Goal: Task Accomplishment & Management: Manage account settings

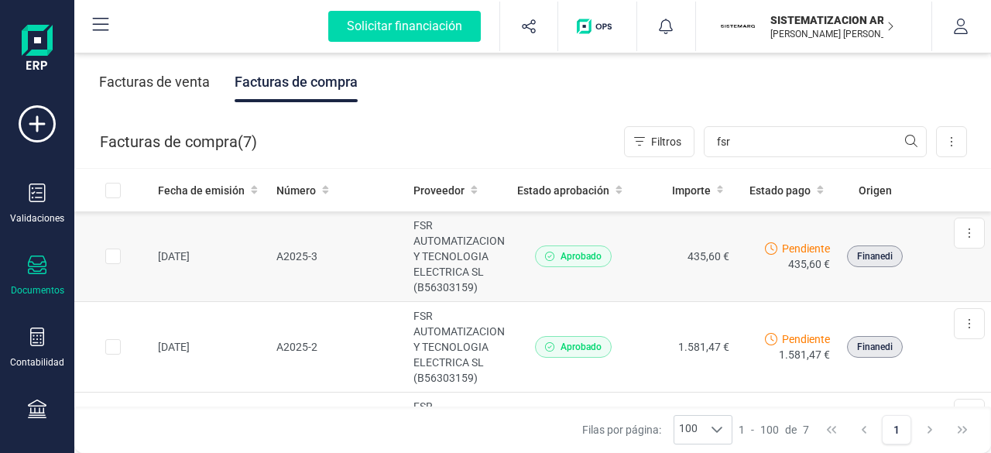
click at [320, 254] on td "A2025-3" at bounding box center [339, 256] width 138 height 91
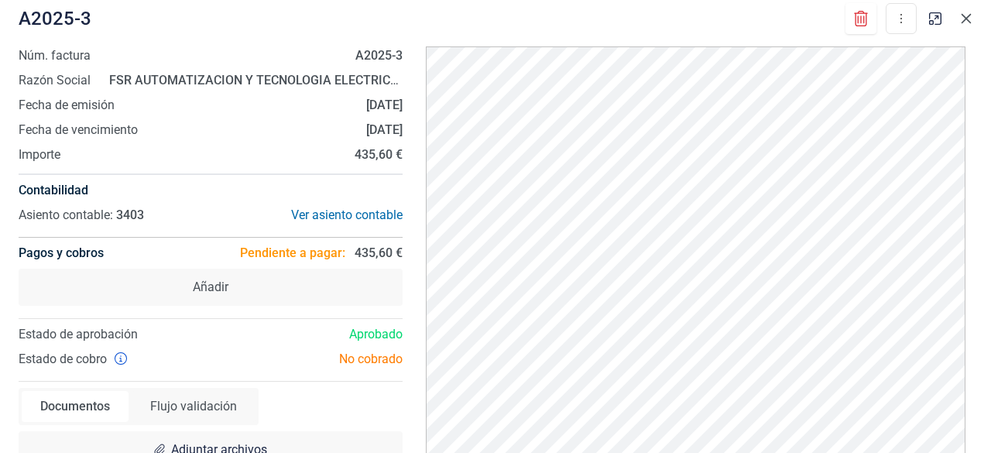
click at [962, 21] on icon "button" at bounding box center [966, 18] width 12 height 12
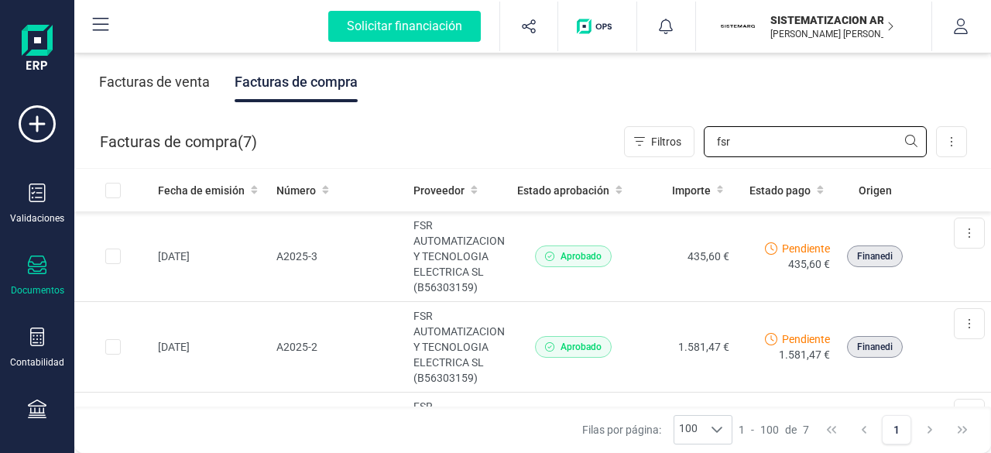
click at [751, 142] on input "fsr" at bounding box center [815, 141] width 223 height 31
type input "f"
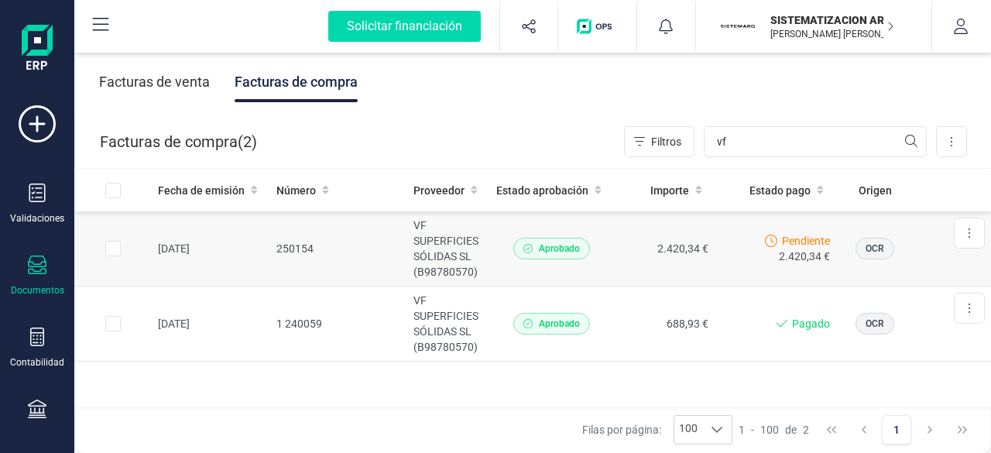
click at [715, 258] on td "Pendiente 2.420,34 €" at bounding box center [776, 248] width 122 height 75
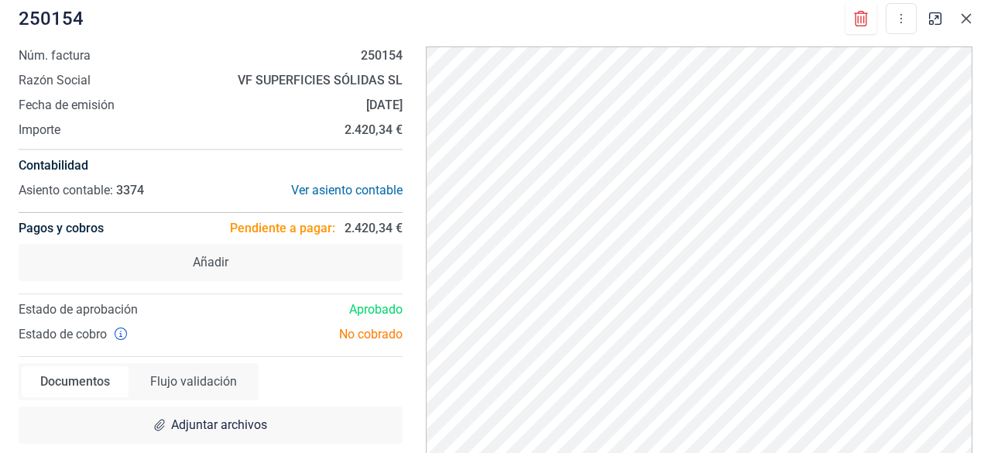
drag, startPoint x: 19, startPoint y: 1, endPoint x: 966, endPoint y: 16, distance: 948.0
click at [966, 16] on icon "button" at bounding box center [966, 18] width 12 height 12
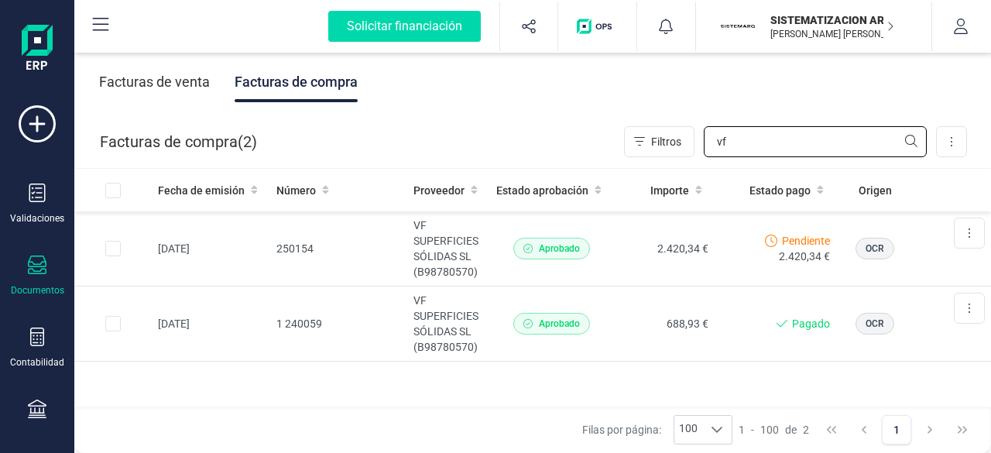
click at [747, 128] on input "vf" at bounding box center [815, 141] width 223 height 31
type input "v"
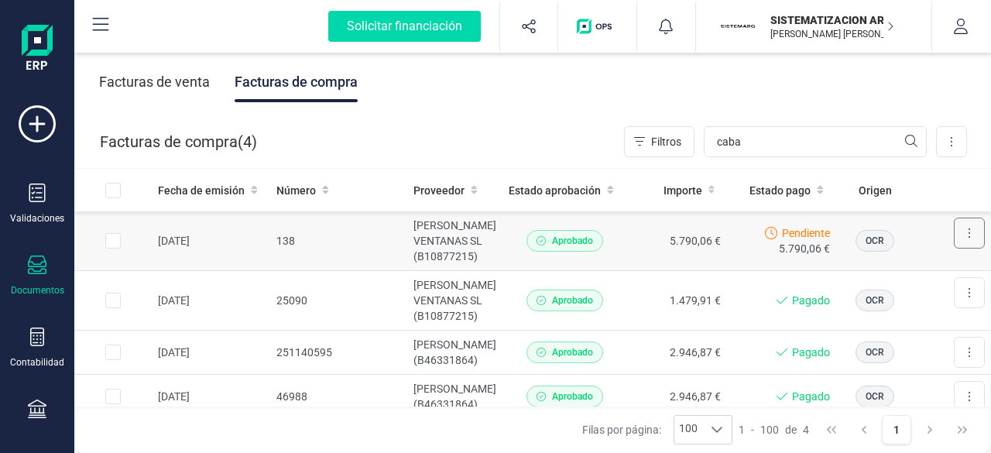
click at [960, 236] on button at bounding box center [969, 233] width 31 height 31
click at [898, 259] on button "Descargar documento" at bounding box center [910, 271] width 147 height 31
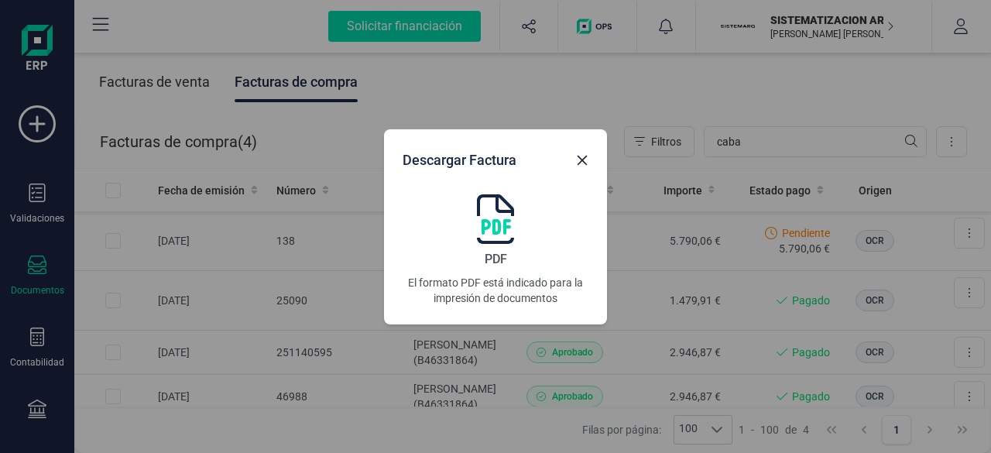
click at [477, 205] on img at bounding box center [495, 219] width 37 height 50
click at [491, 212] on img at bounding box center [495, 219] width 37 height 50
click at [579, 163] on icon "button" at bounding box center [582, 160] width 12 height 12
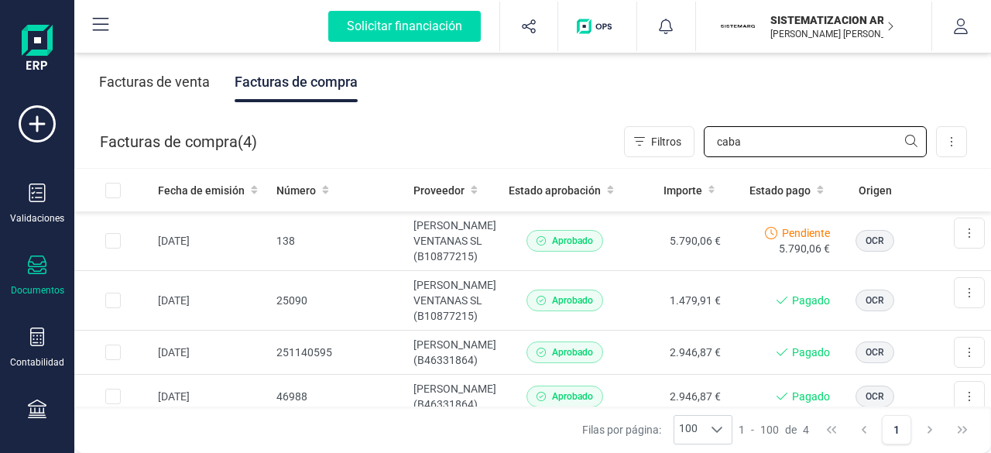
click at [777, 150] on input "caba" at bounding box center [815, 141] width 223 height 31
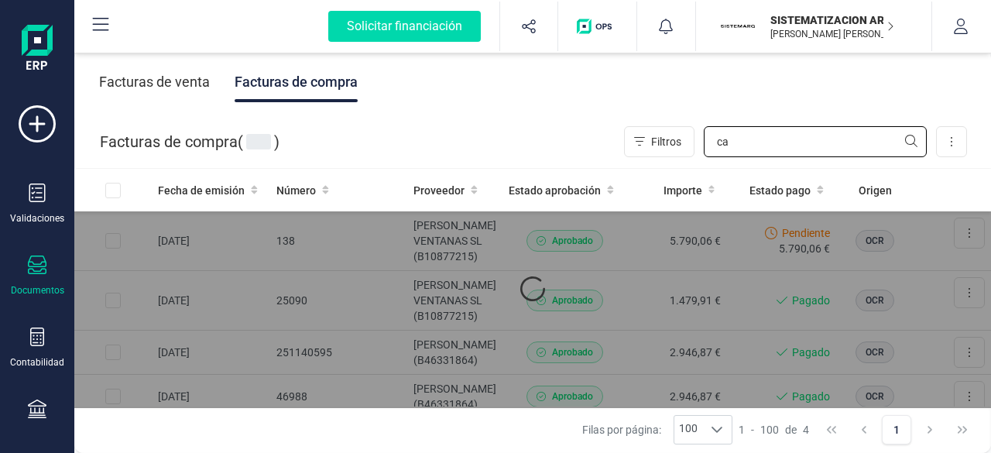
type input "c"
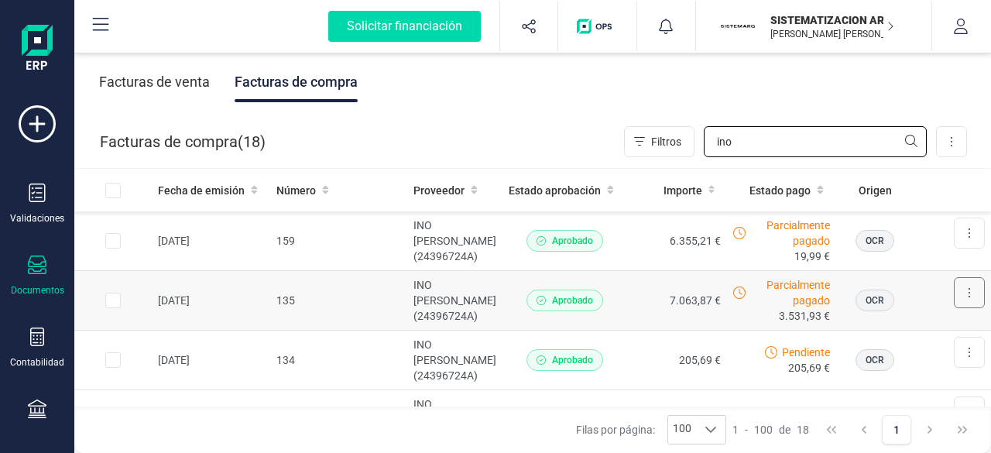
type input "ino"
click at [964, 308] on button at bounding box center [969, 292] width 31 height 31
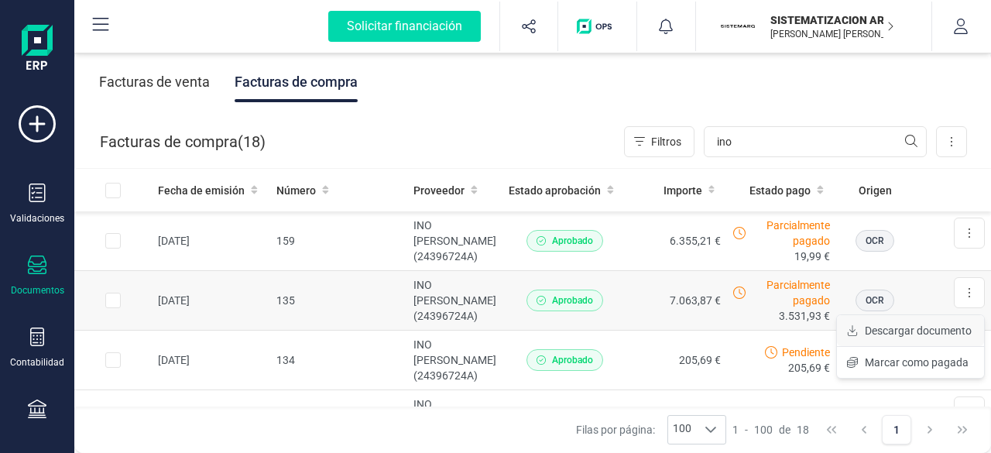
click at [911, 338] on span "Descargar documento" at bounding box center [918, 330] width 107 height 15
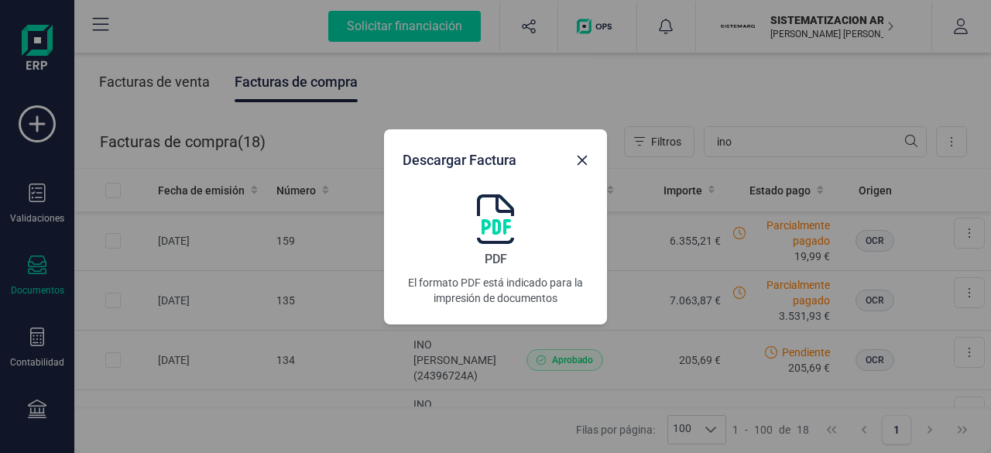
click at [499, 210] on img at bounding box center [495, 219] width 37 height 50
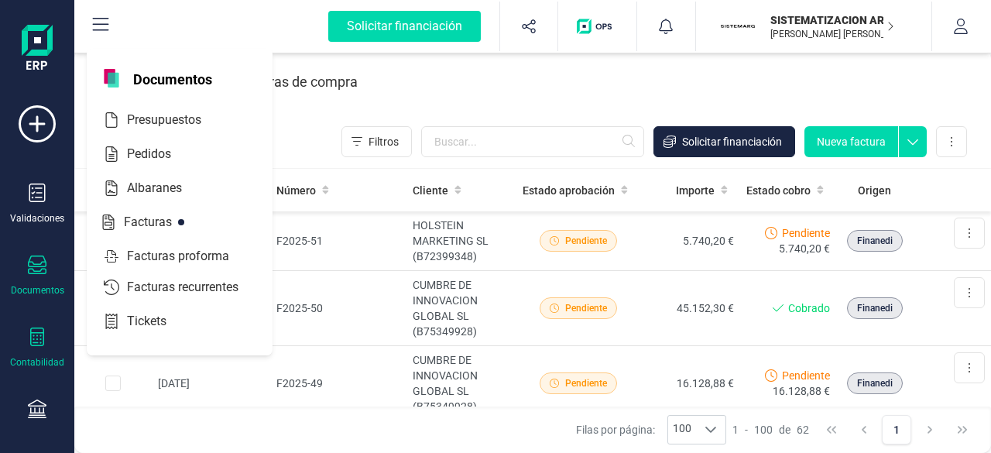
click at [28, 328] on icon at bounding box center [37, 337] width 19 height 19
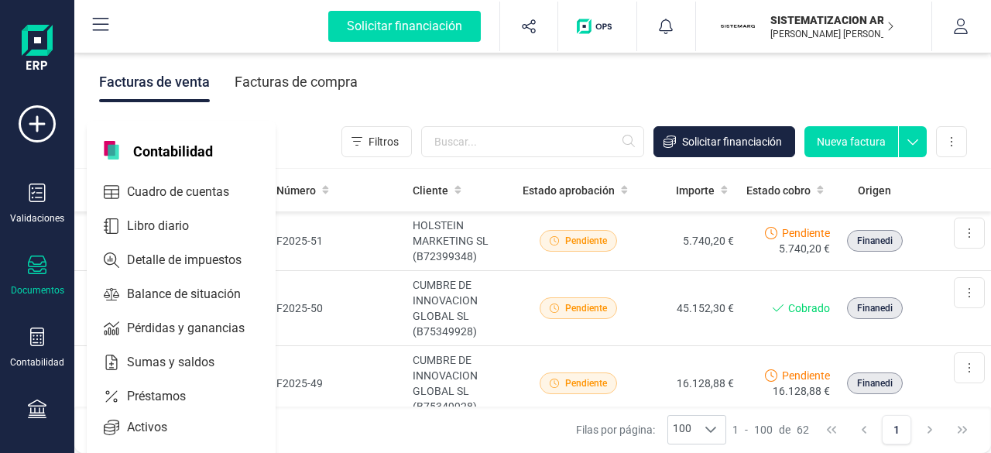
click at [48, 388] on div "Validaciones Documentos Documentos Presupuestos Pedidos Albaranes Facturas Fact…" at bounding box center [37, 423] width 62 height 636
click at [39, 406] on icon at bounding box center [37, 409] width 19 height 19
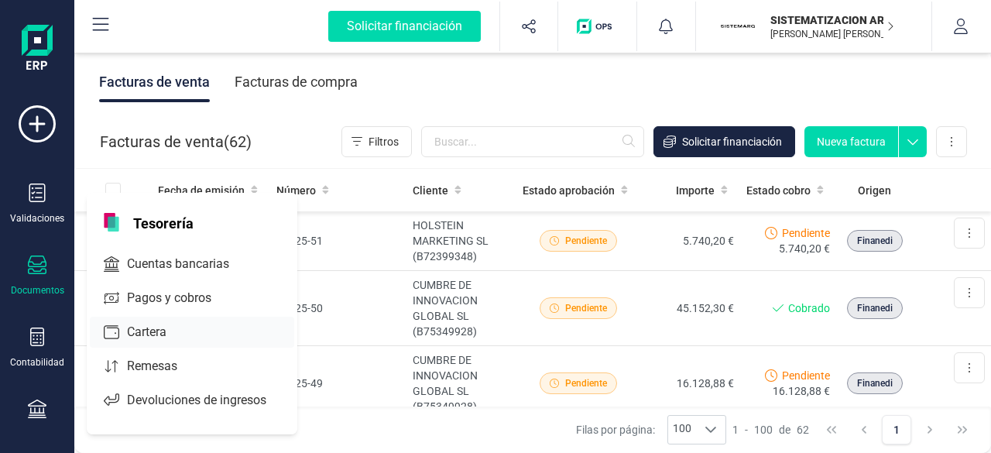
click at [166, 330] on span "Cartera" at bounding box center [158, 332] width 74 height 19
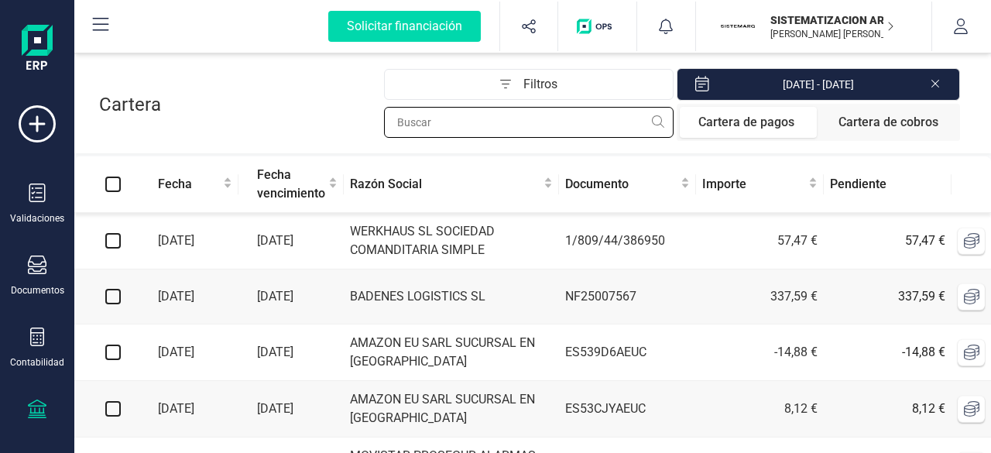
click at [508, 117] on input "text" at bounding box center [529, 122] width 290 height 31
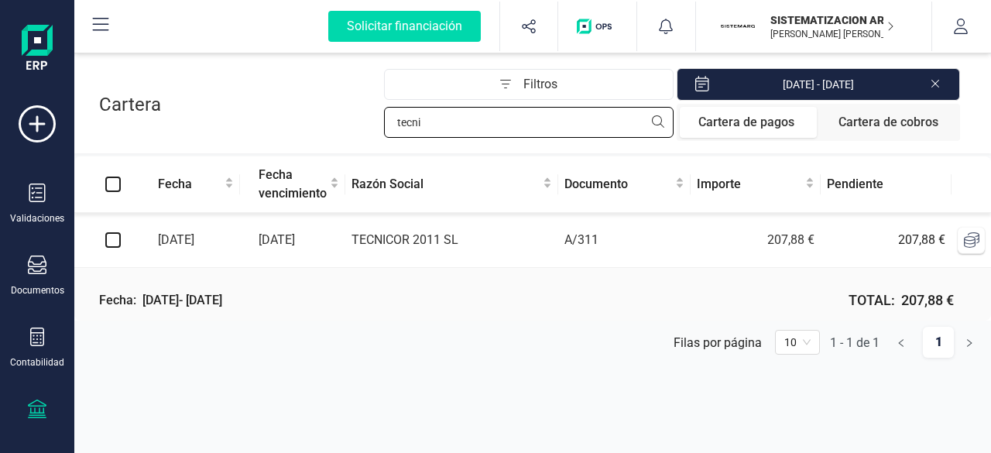
type input "tecni"
click at [116, 239] on input "checkbox" at bounding box center [112, 239] width 15 height 15
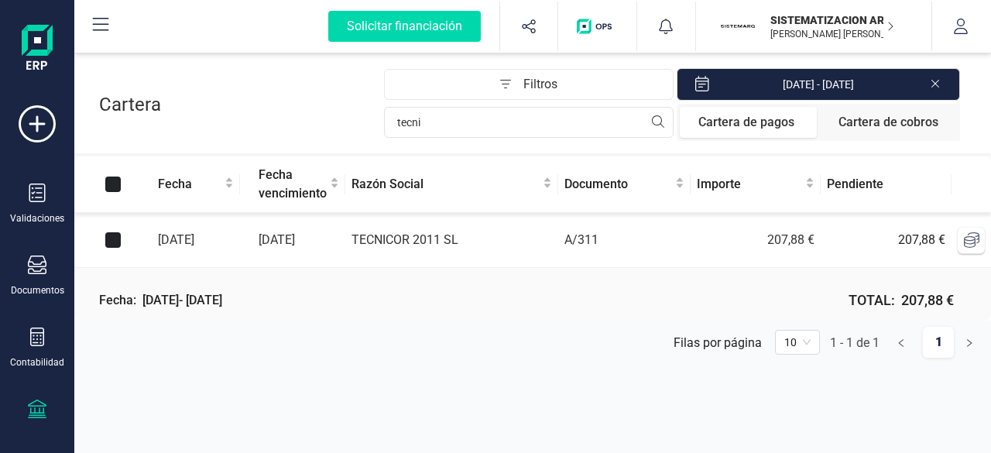
checkbox input "true"
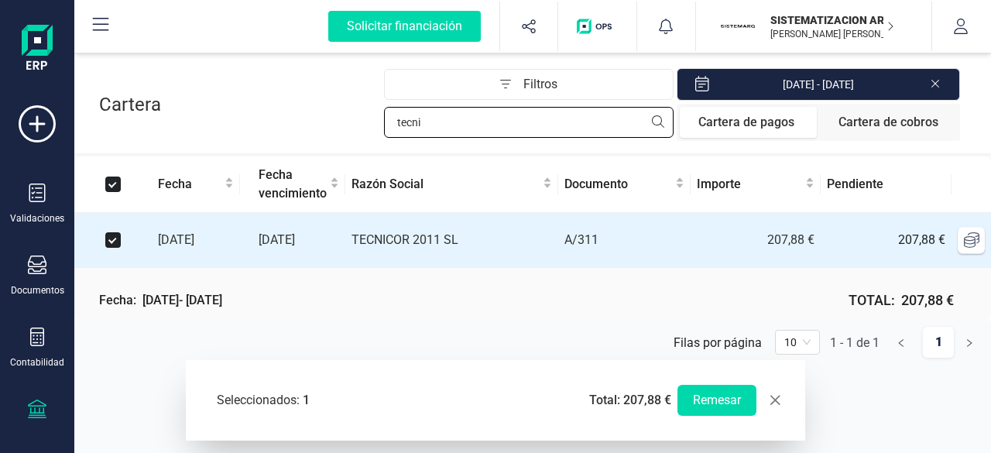
click at [474, 125] on input "tecni" at bounding box center [529, 122] width 290 height 31
type input "t"
checkbox input "false"
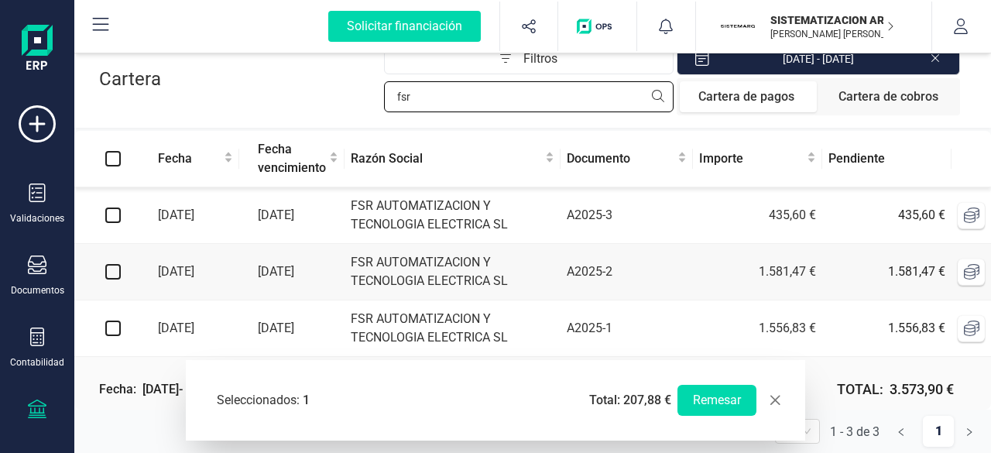
scroll to position [26, 0]
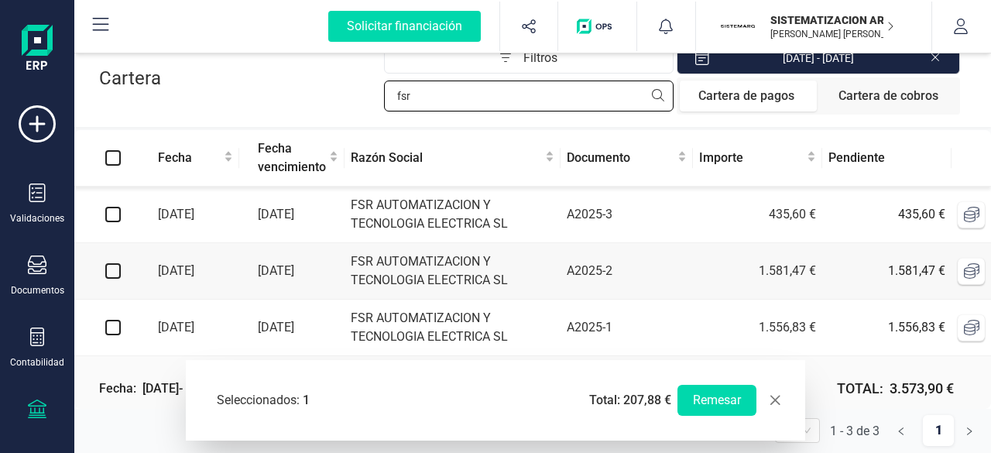
type input "fsr"
click at [117, 211] on input "checkbox" at bounding box center [112, 214] width 15 height 15
checkbox input "true"
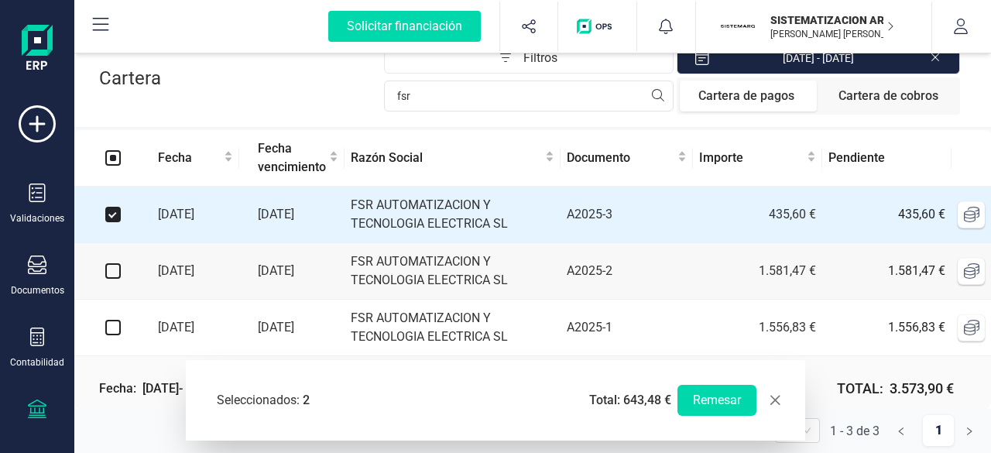
click at [112, 266] on input "checkbox" at bounding box center [112, 270] width 15 height 15
checkbox input "true"
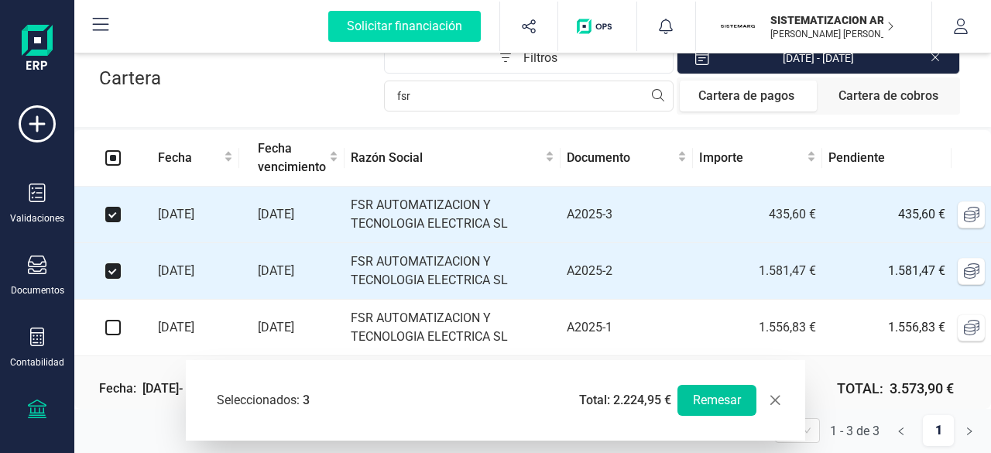
click at [716, 401] on button "Remesar" at bounding box center [717, 400] width 79 height 31
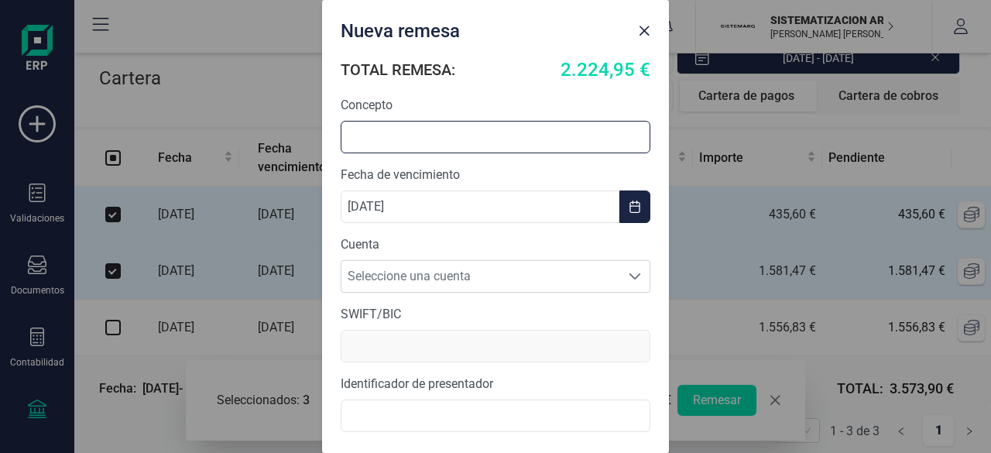
click at [409, 127] on input "text" at bounding box center [496, 137] width 310 height 33
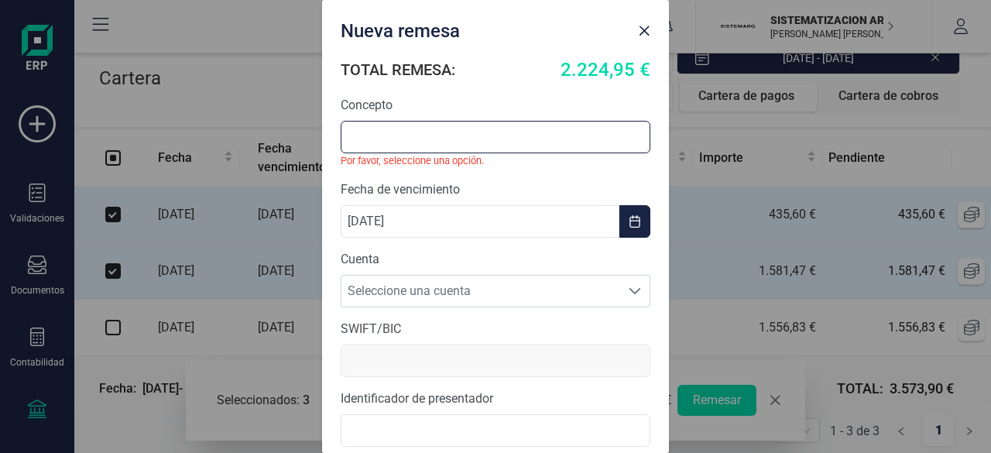
click at [470, 140] on input "text" at bounding box center [496, 137] width 310 height 33
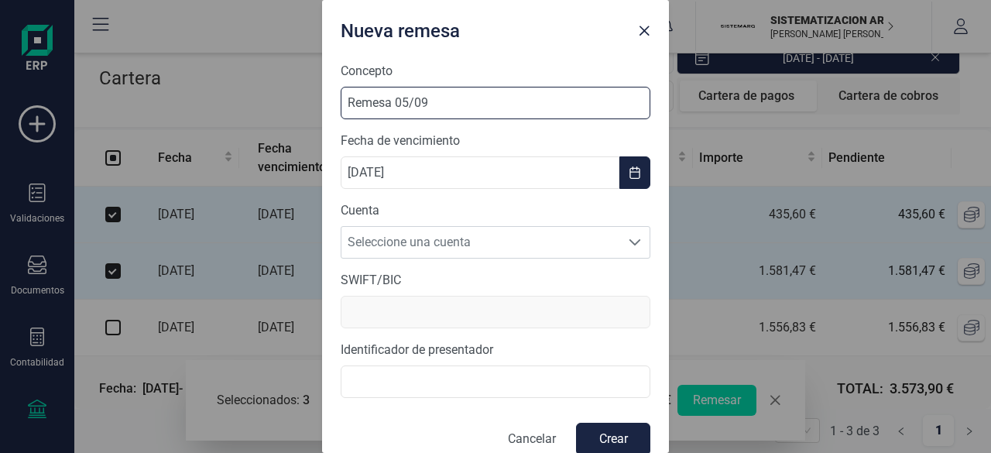
scroll to position [51, 0]
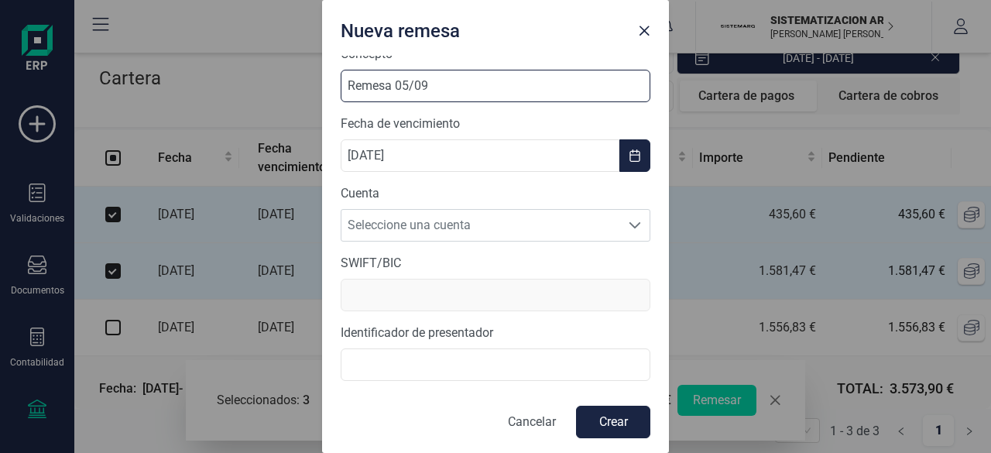
type input "Remesa 05/09"
click at [506, 242] on form "TOTAL REMESA: 2.224,95 € Concepto Remesa 05/09 Fecha de vencimiento [DATE] Cuen…" at bounding box center [496, 222] width 310 height 434
click at [514, 221] on span "Seleccione una cuenta" at bounding box center [481, 225] width 279 height 31
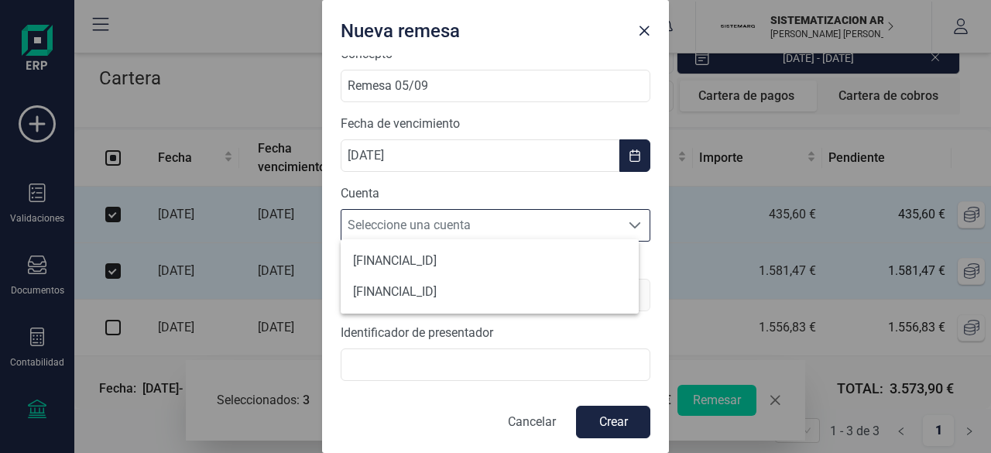
scroll to position [9, 67]
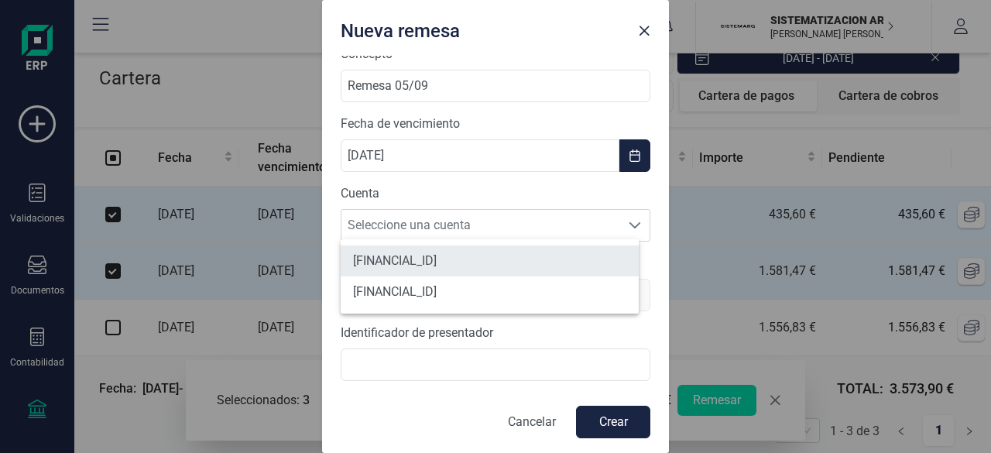
click at [517, 266] on li "[FINANCIAL_ID]" at bounding box center [490, 260] width 298 height 31
type input "[SWIFT_CODE]"
type input "B72398712000"
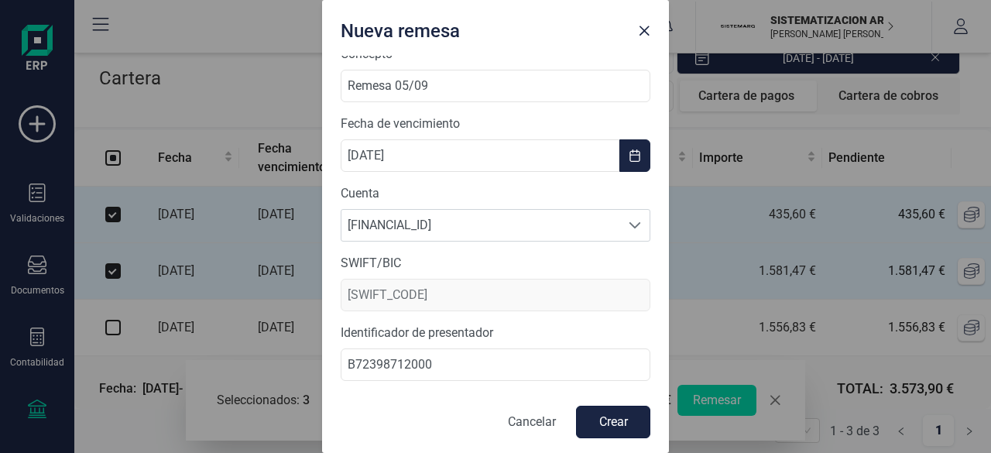
click at [613, 423] on button "Crear" at bounding box center [613, 422] width 74 height 33
checkbox input "false"
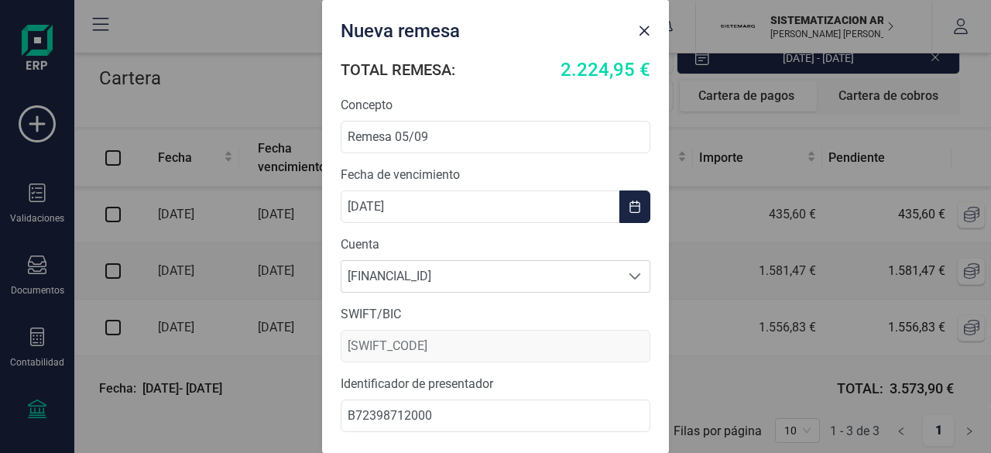
scroll to position [51, 0]
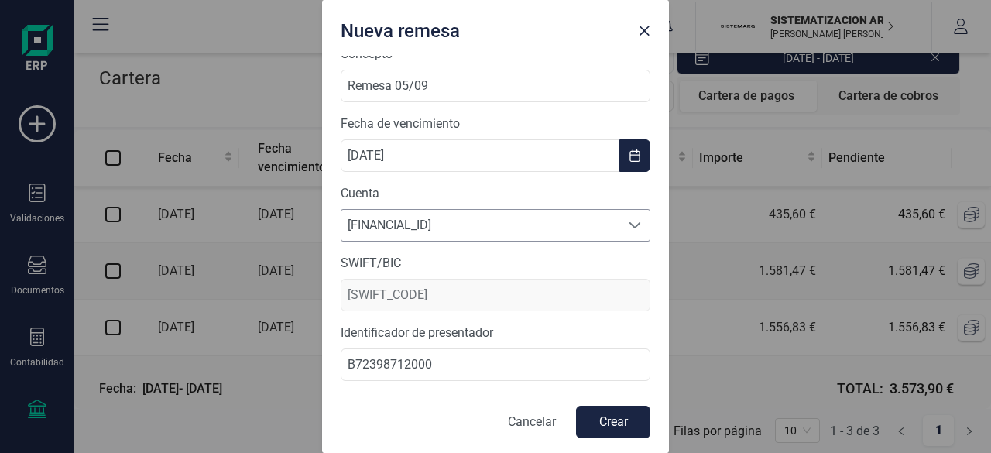
click at [569, 221] on span "[FINANCIAL_ID]" at bounding box center [481, 225] width 279 height 31
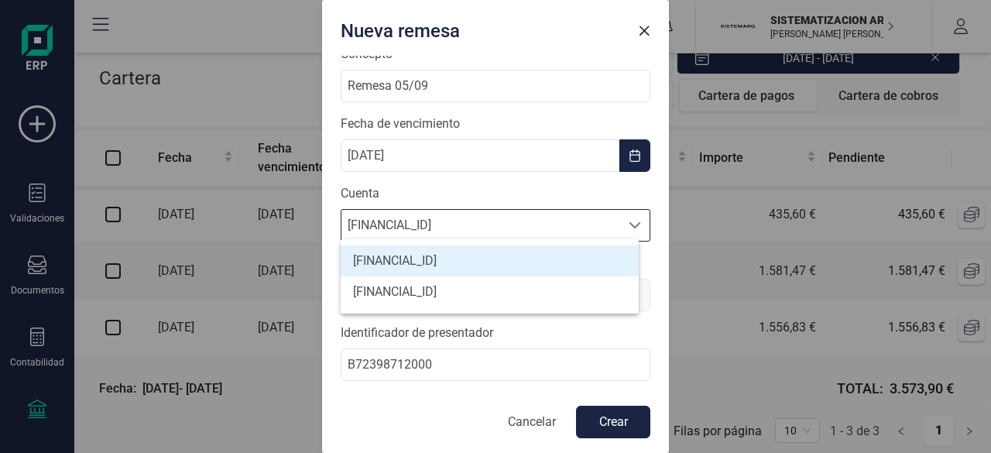
click at [569, 221] on span "[FINANCIAL_ID]" at bounding box center [481, 225] width 279 height 31
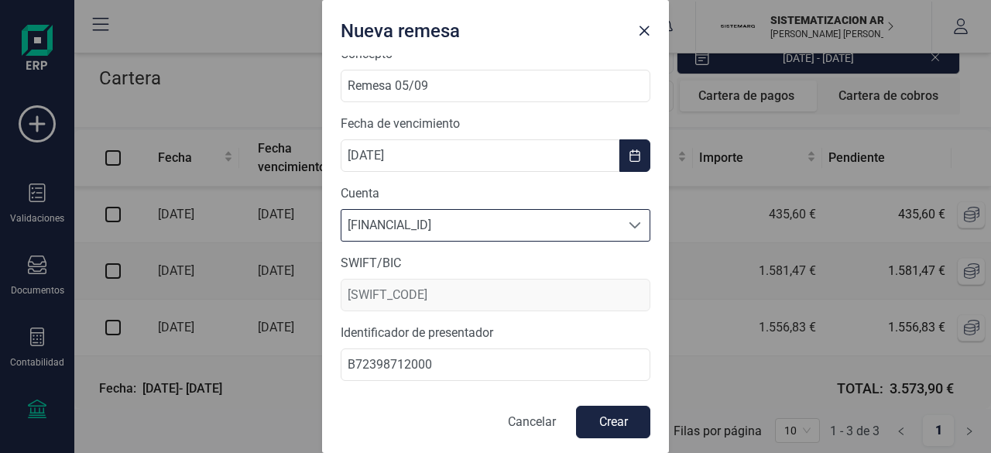
click at [565, 217] on span "[FINANCIAL_ID]" at bounding box center [481, 225] width 279 height 31
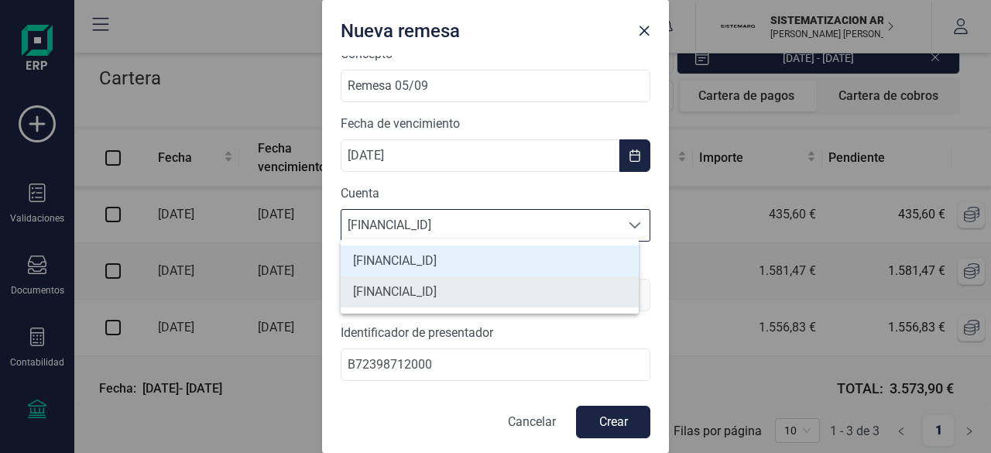
click at [542, 278] on li "[FINANCIAL_ID]" at bounding box center [490, 291] width 298 height 31
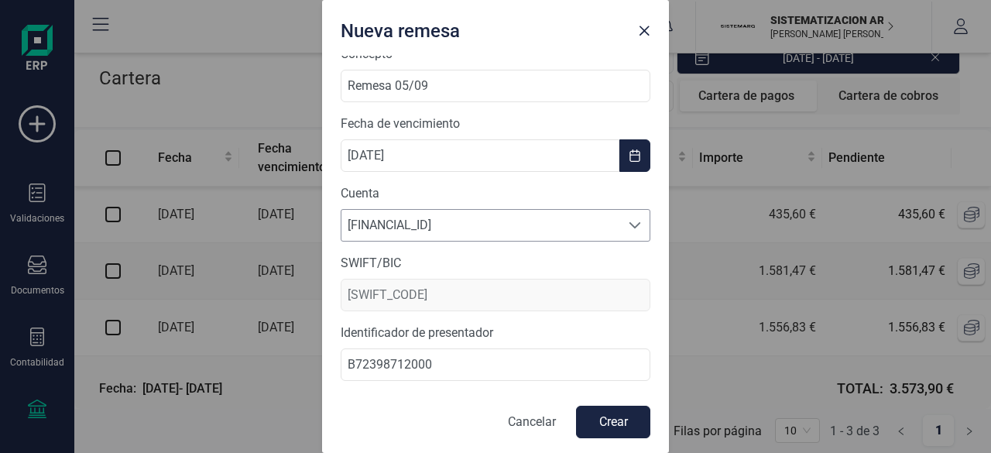
click at [564, 232] on span "[FINANCIAL_ID]" at bounding box center [481, 225] width 279 height 31
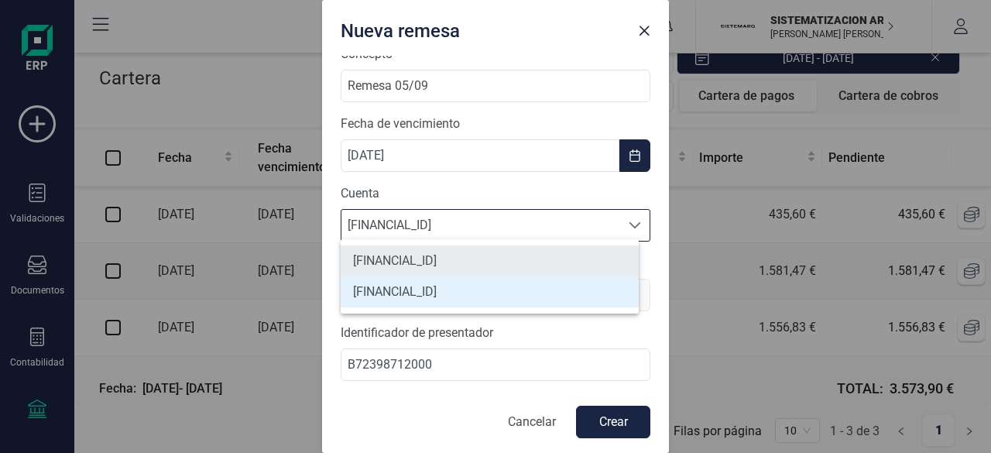
click at [558, 263] on li "[FINANCIAL_ID]" at bounding box center [490, 260] width 298 height 31
type input "[SWIFT_CODE]"
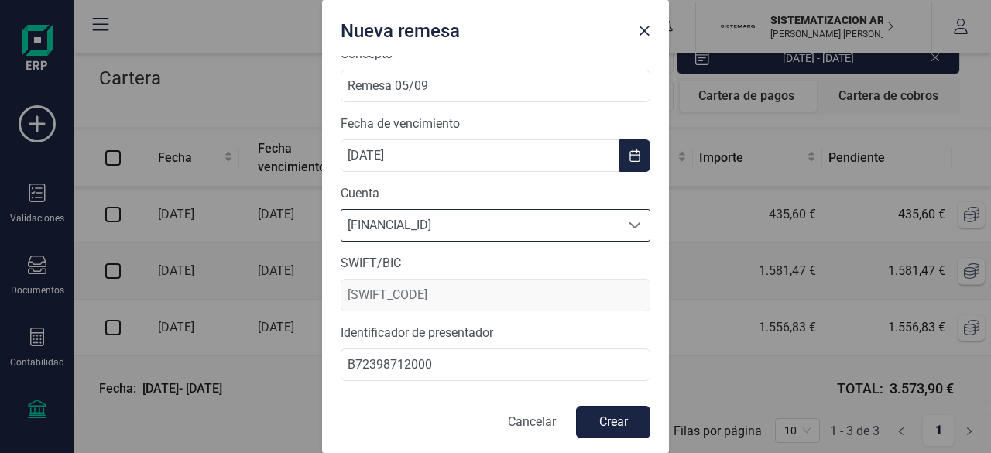
click at [597, 424] on button "Crear" at bounding box center [613, 422] width 74 height 33
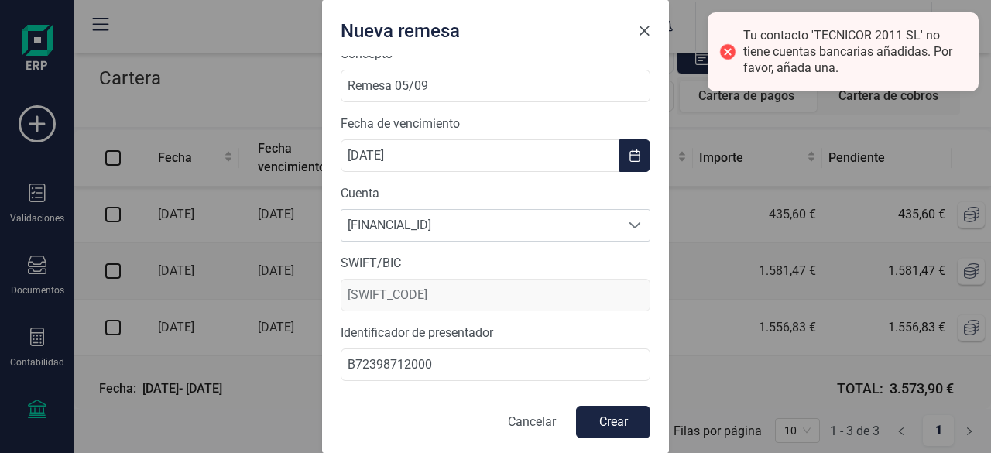
click at [648, 33] on span "Close" at bounding box center [644, 31] width 12 height 12
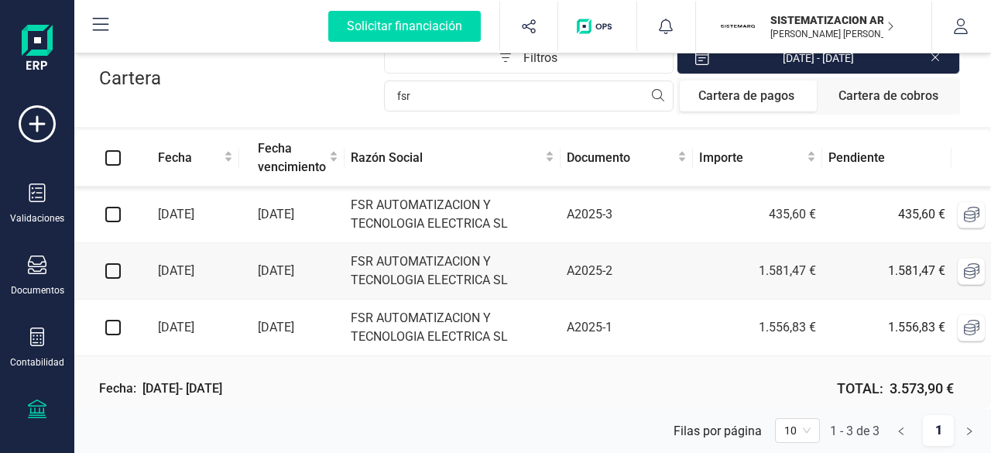
scroll to position [0, 0]
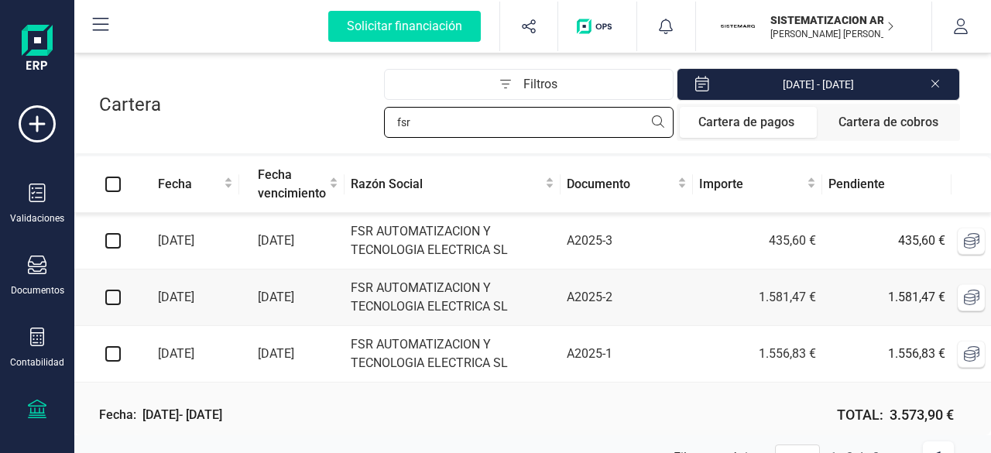
click at [503, 120] on input "fsr" at bounding box center [529, 122] width 290 height 31
type input "f"
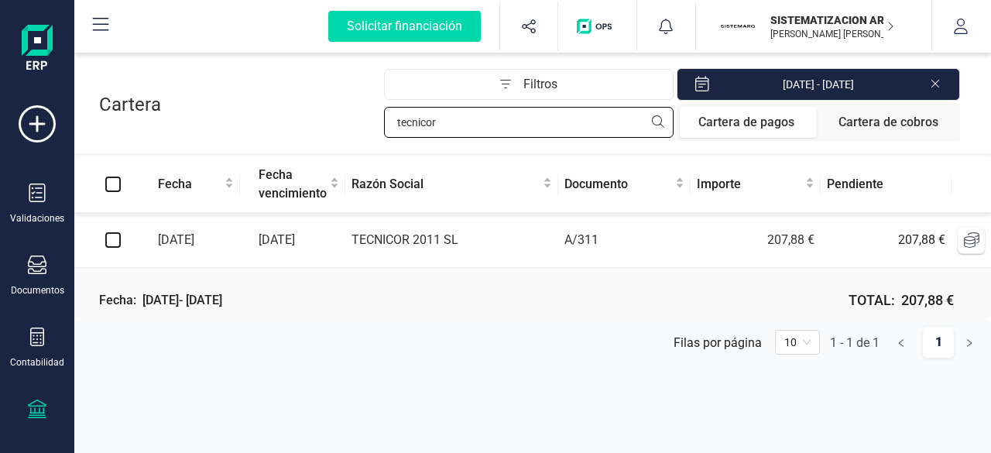
type input "tecnicor"
click at [506, 252] on td "TECNICOR 2011 SL" at bounding box center [451, 240] width 213 height 55
click at [537, 236] on td "TECNICOR 2011 SL" at bounding box center [451, 240] width 213 height 55
click at [567, 240] on span "A/311" at bounding box center [582, 239] width 34 height 15
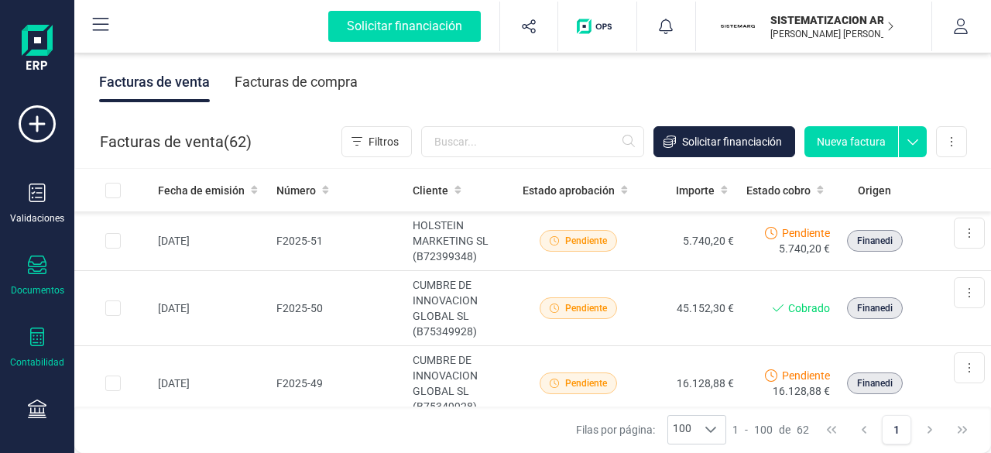
click at [37, 339] on icon at bounding box center [37, 337] width 19 height 19
click at [48, 401] on div "Tesorería" at bounding box center [37, 420] width 62 height 41
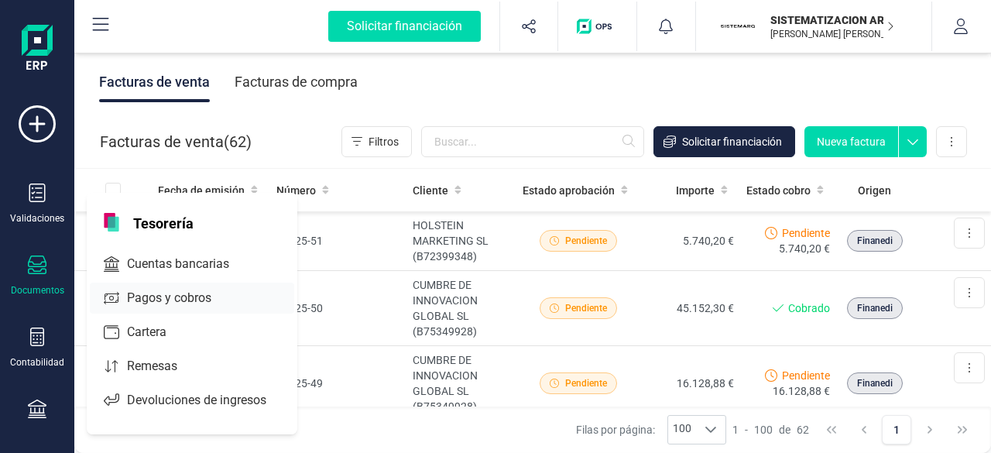
click at [142, 293] on span "Pagos y cobros" at bounding box center [180, 298] width 118 height 19
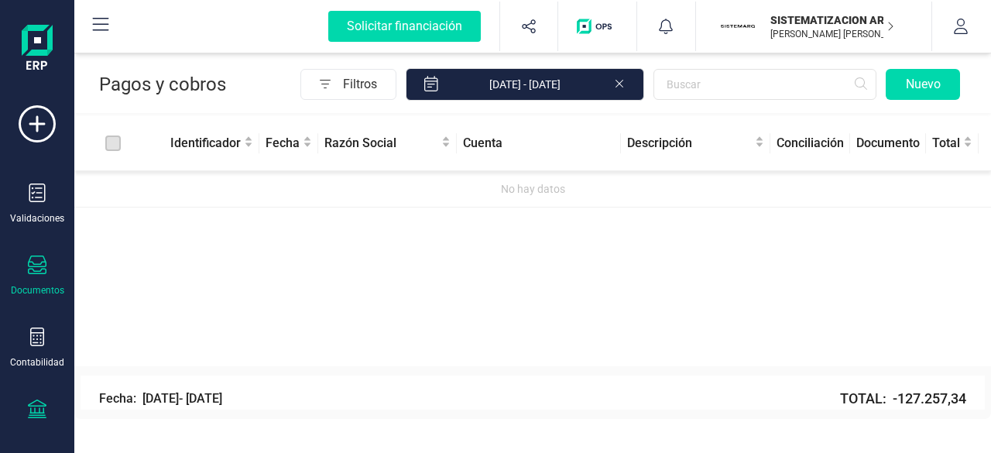
click at [33, 276] on div at bounding box center [37, 267] width 19 height 22
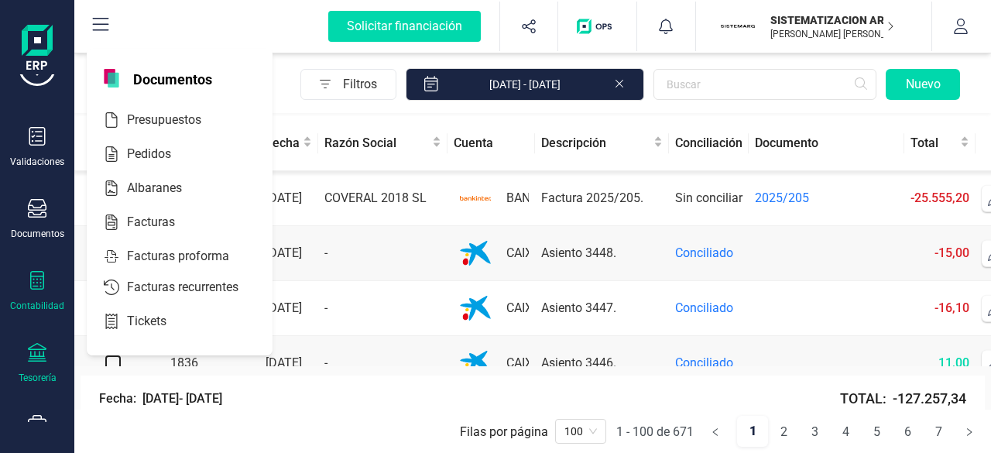
scroll to position [59, 0]
click at [36, 359] on div at bounding box center [37, 352] width 19 height 22
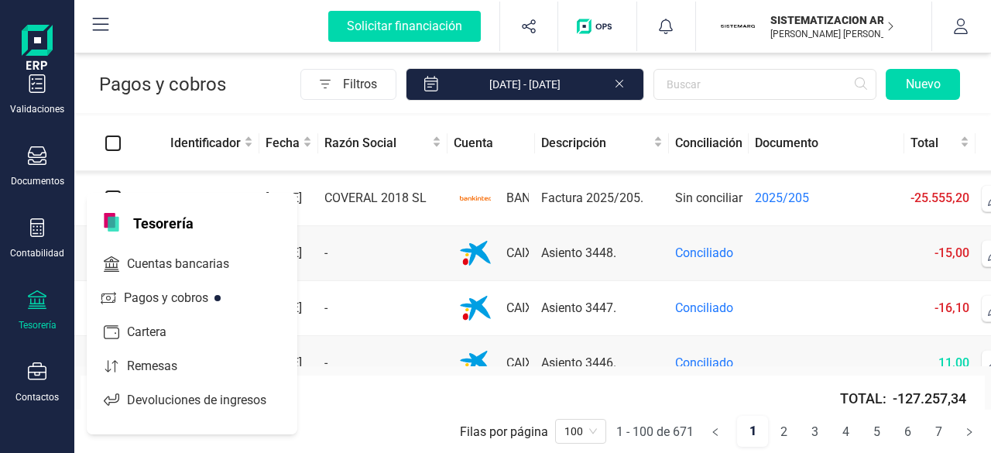
scroll to position [115, 0]
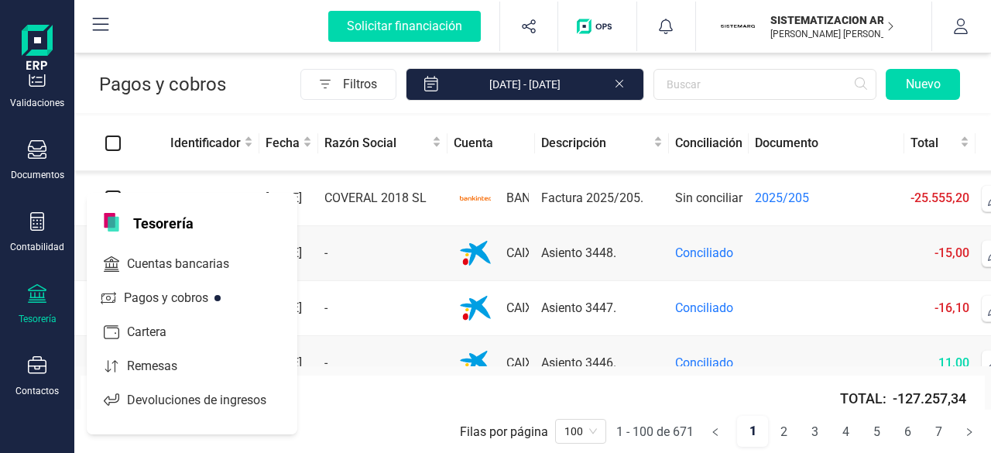
click at [42, 376] on div at bounding box center [37, 367] width 19 height 22
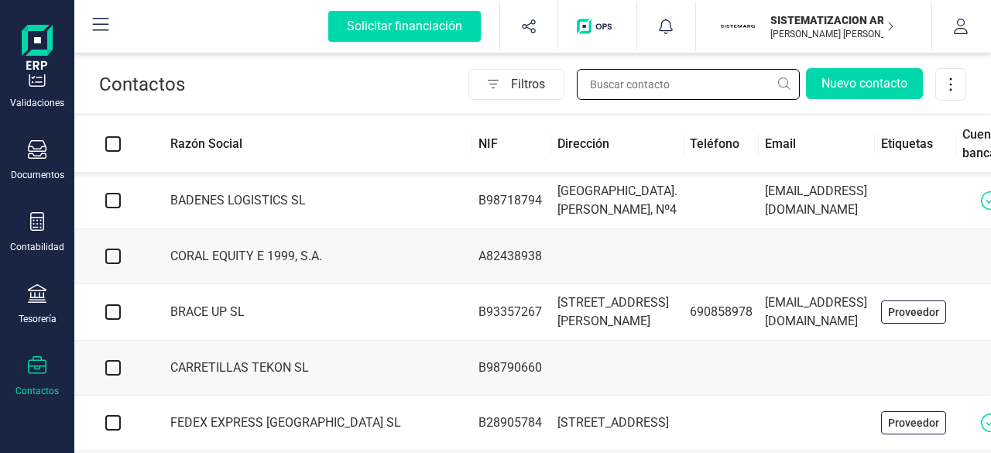
click at [638, 86] on input "text" at bounding box center [688, 84] width 223 height 31
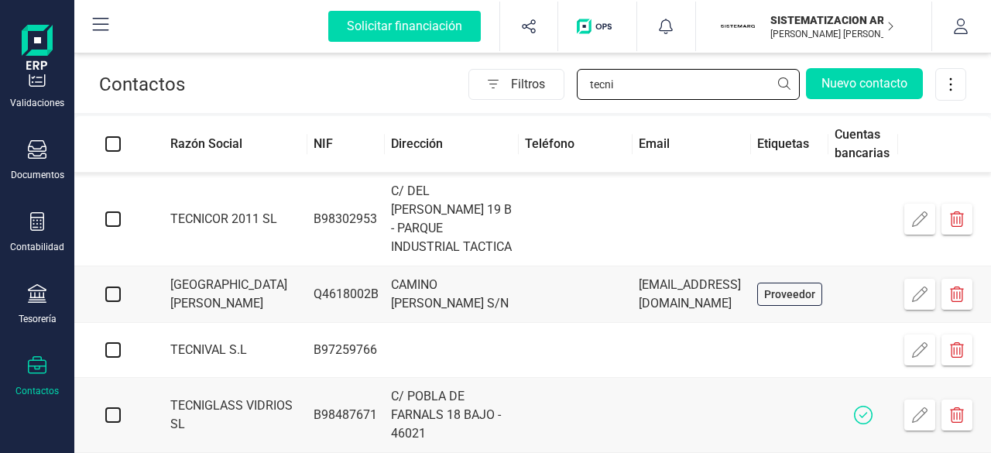
type input "tecni"
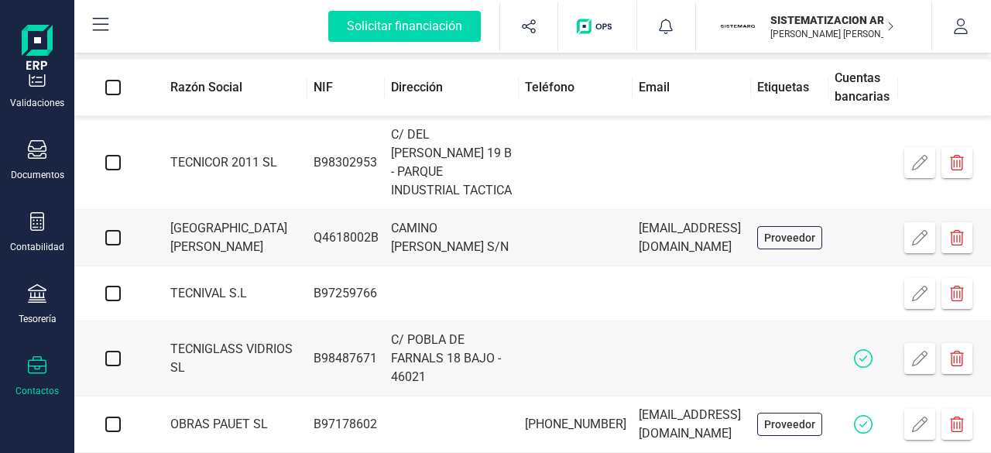
scroll to position [57, 0]
click at [751, 163] on td at bounding box center [692, 162] width 118 height 94
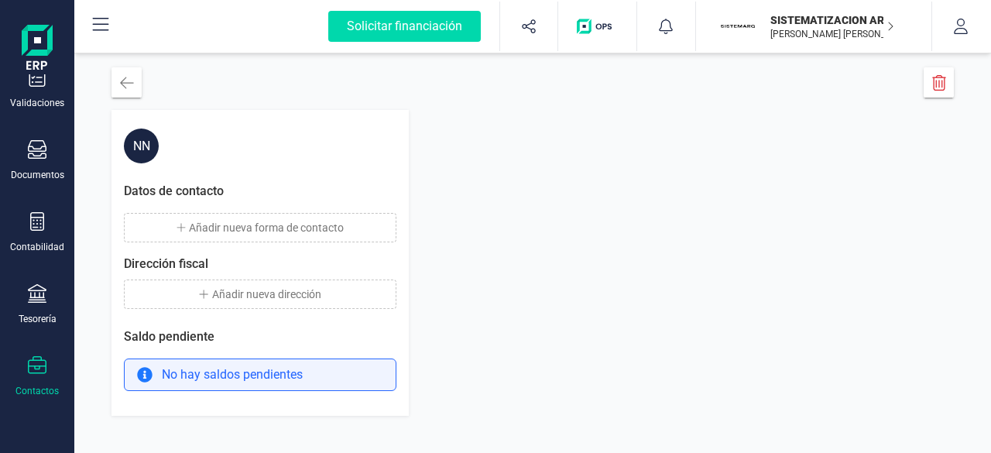
scroll to position [17, 0]
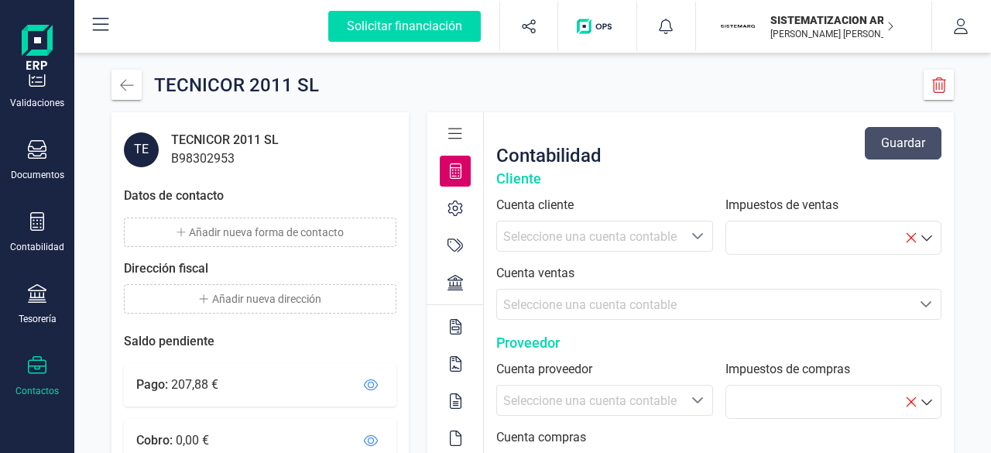
click at [451, 222] on div at bounding box center [455, 208] width 31 height 31
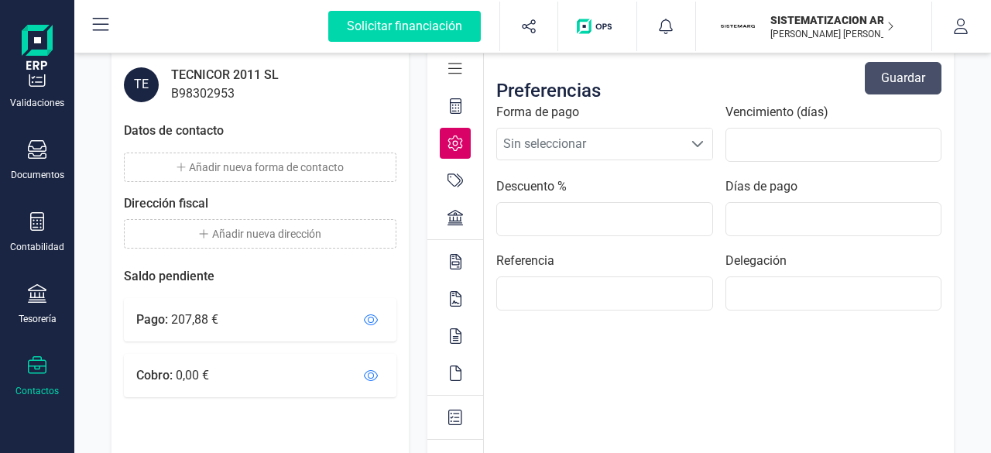
scroll to position [186, 0]
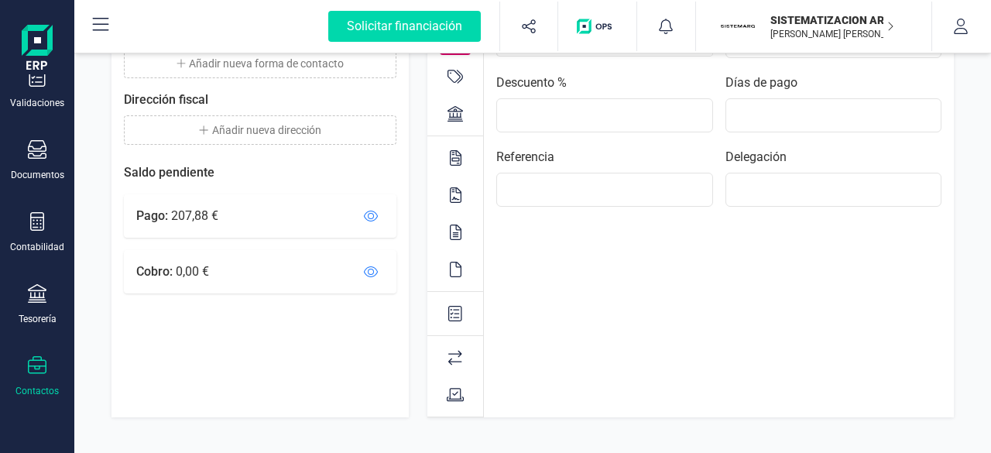
click at [460, 122] on div at bounding box center [455, 113] width 31 height 31
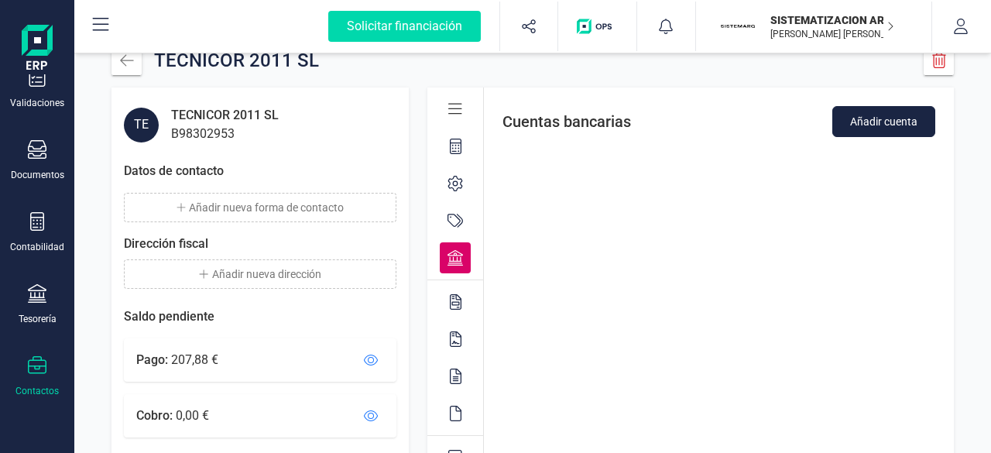
scroll to position [0, 0]
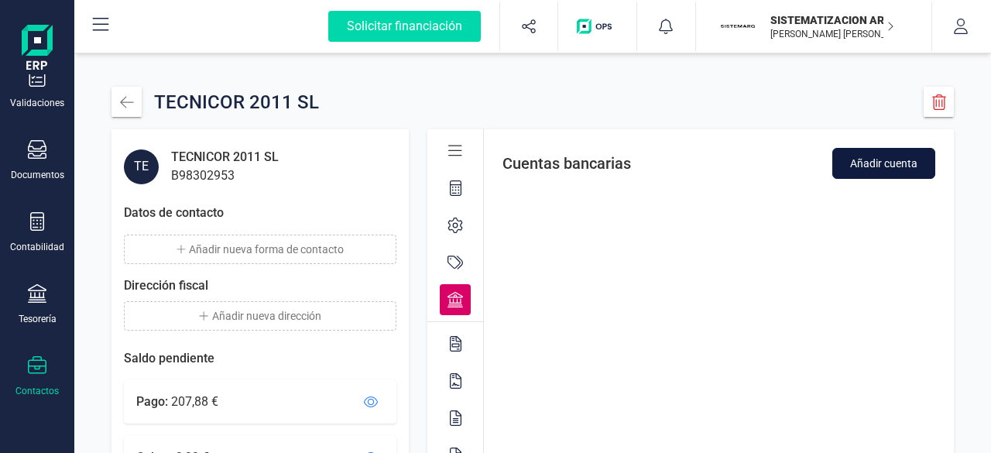
click at [863, 153] on button "Añadir cuenta" at bounding box center [883, 163] width 103 height 31
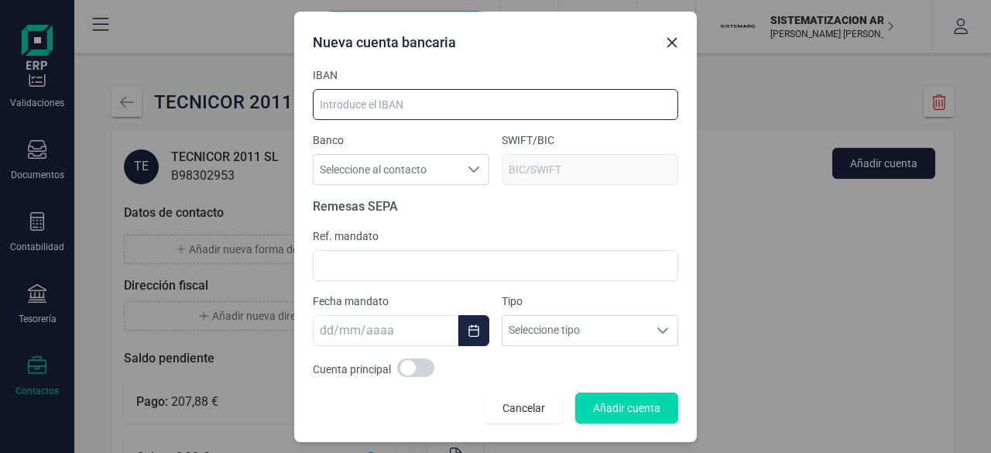
click at [395, 97] on input at bounding box center [496, 104] width 366 height 31
paste input "[FINANCIAL_ID]"
type input "[FINANCIAL_ID]"
type input "[SWIFT_CODE]"
type input "[FINANCIAL_ID]"
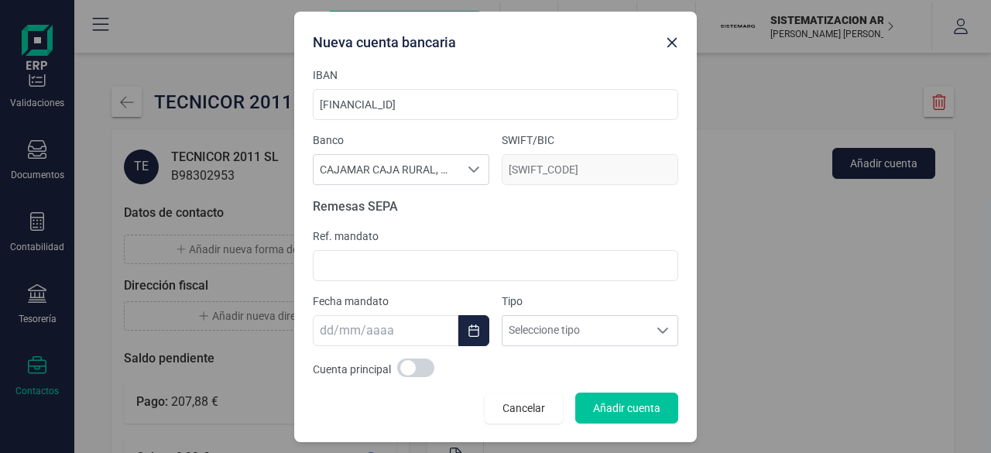
click at [623, 403] on span "Añadir cuenta" at bounding box center [626, 407] width 67 height 15
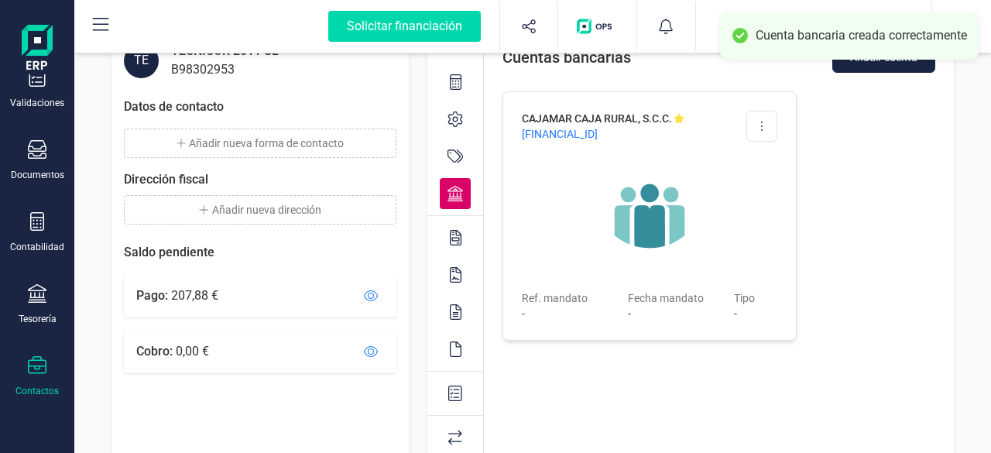
scroll to position [111, 0]
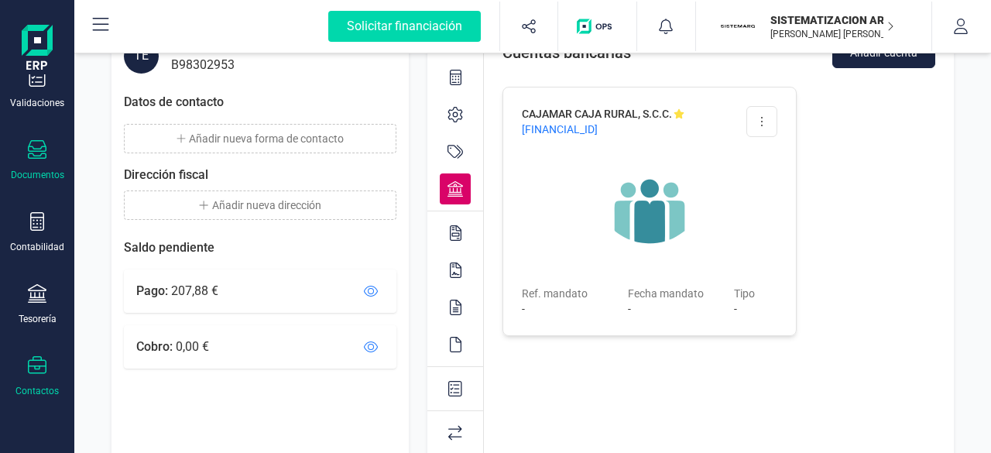
drag, startPoint x: 932, startPoint y: 356, endPoint x: 50, endPoint y: 173, distance: 900.9
click at [50, 173] on div "Documentos" at bounding box center [37, 175] width 53 height 12
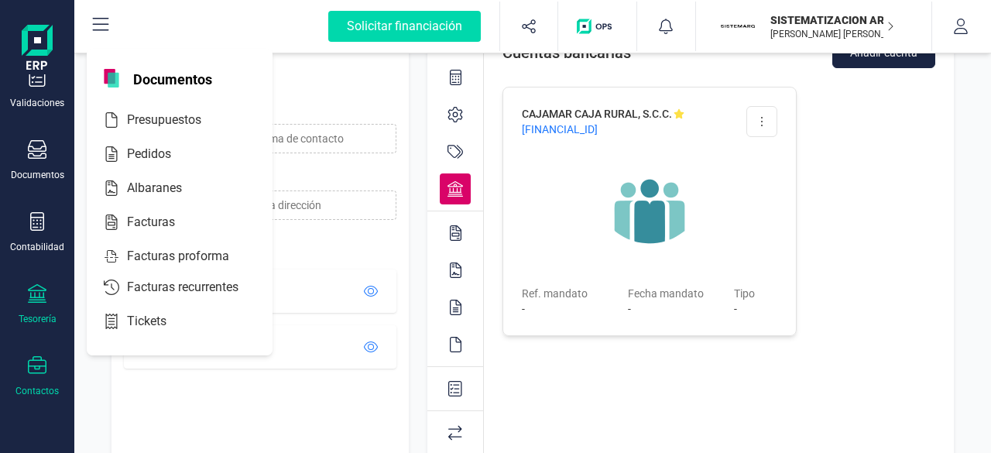
click at [34, 298] on icon at bounding box center [37, 293] width 19 height 19
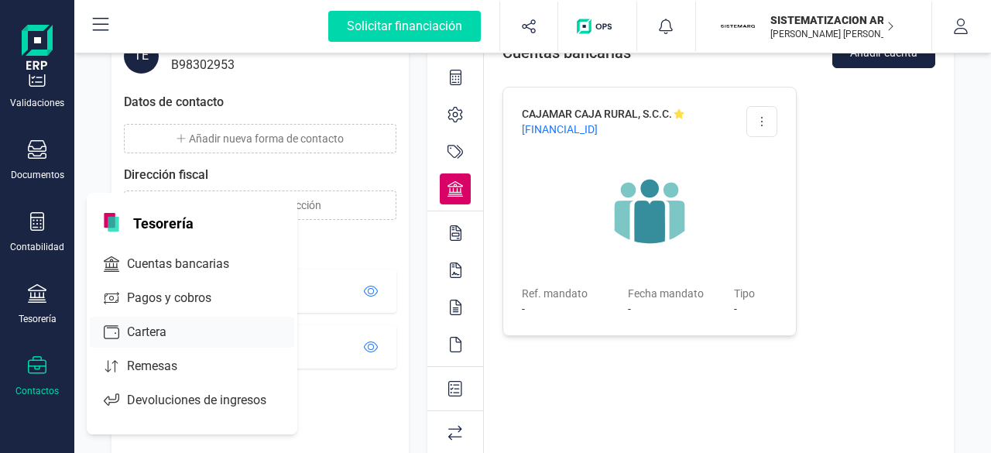
click at [160, 335] on span "Cartera" at bounding box center [158, 332] width 74 height 19
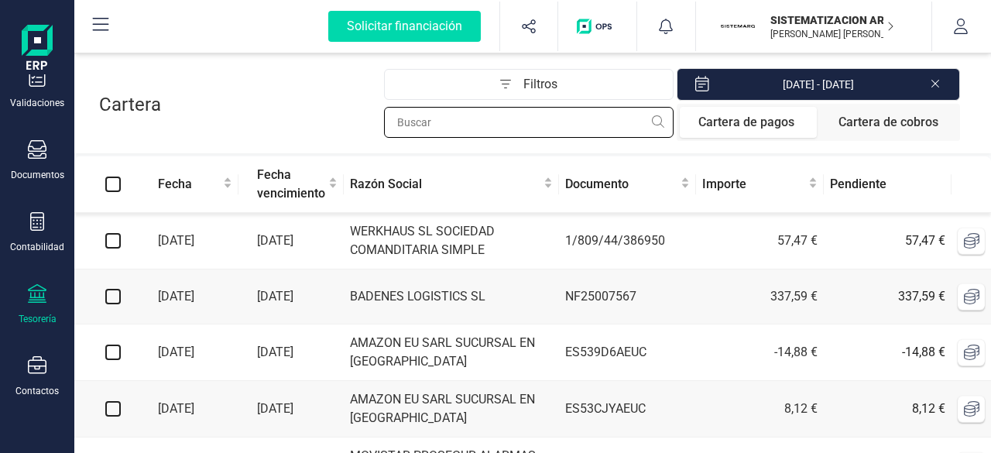
click at [540, 123] on input "text" at bounding box center [529, 122] width 290 height 31
click at [511, 122] on input "text" at bounding box center [529, 122] width 290 height 31
click at [486, 122] on input "text" at bounding box center [529, 122] width 290 height 31
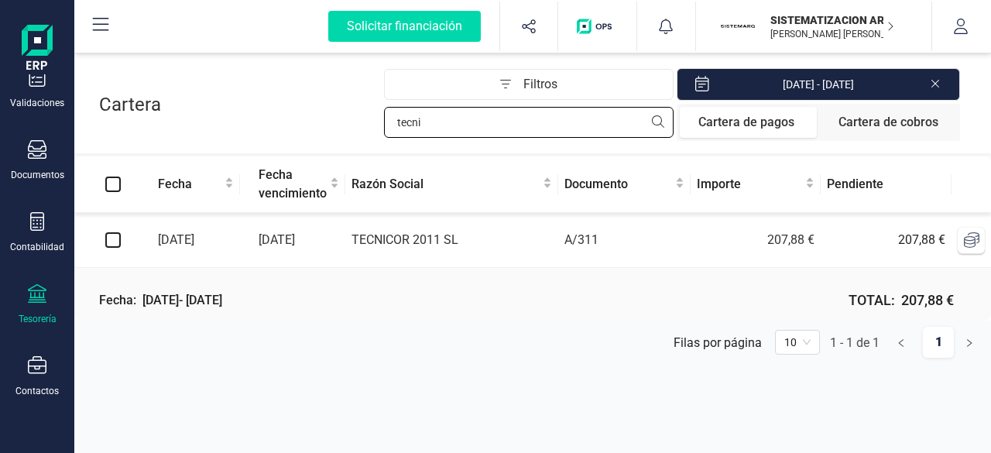
type input "tecni"
click at [112, 242] on input "checkbox" at bounding box center [112, 239] width 15 height 15
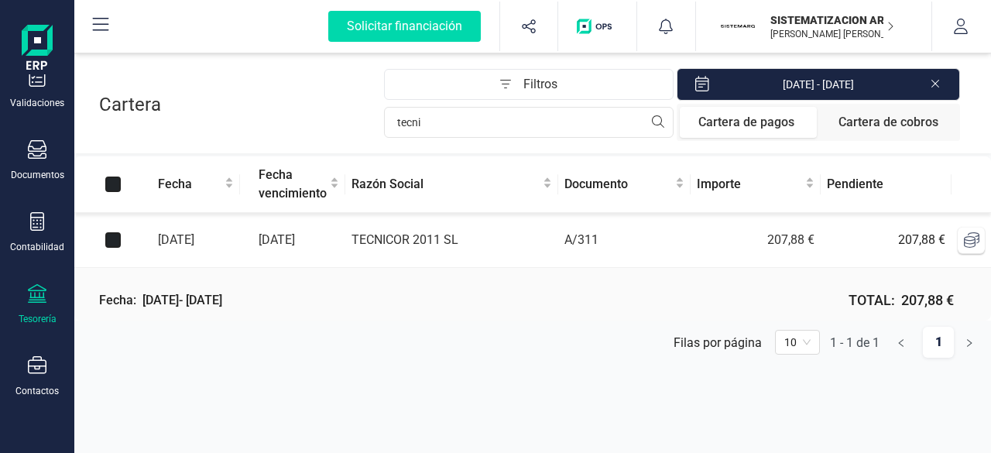
checkbox input "true"
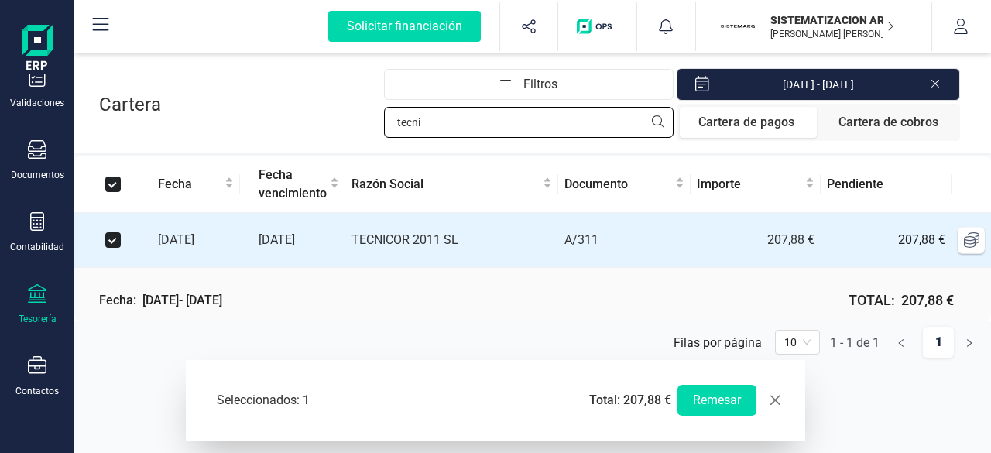
click at [511, 124] on input "tecni" at bounding box center [529, 122] width 290 height 31
type input "t"
checkbox input "false"
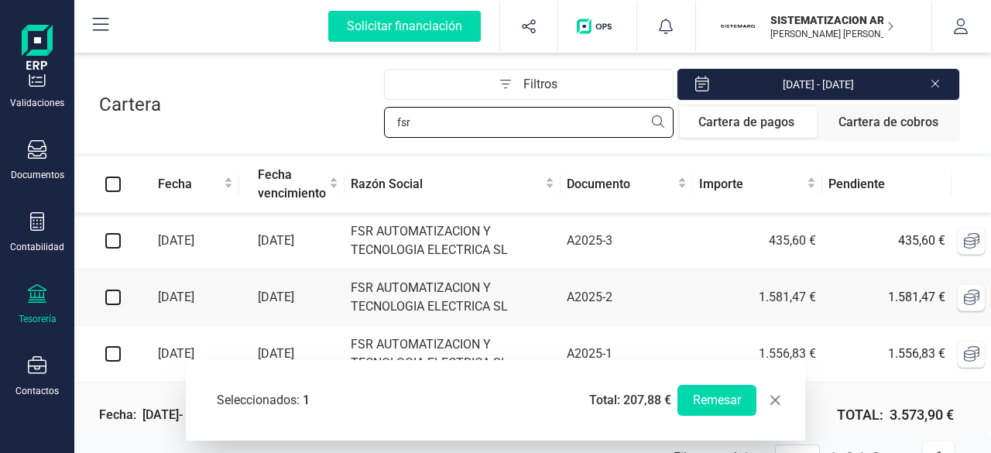
type input "fsr"
click at [111, 294] on input "checkbox" at bounding box center [112, 297] width 15 height 15
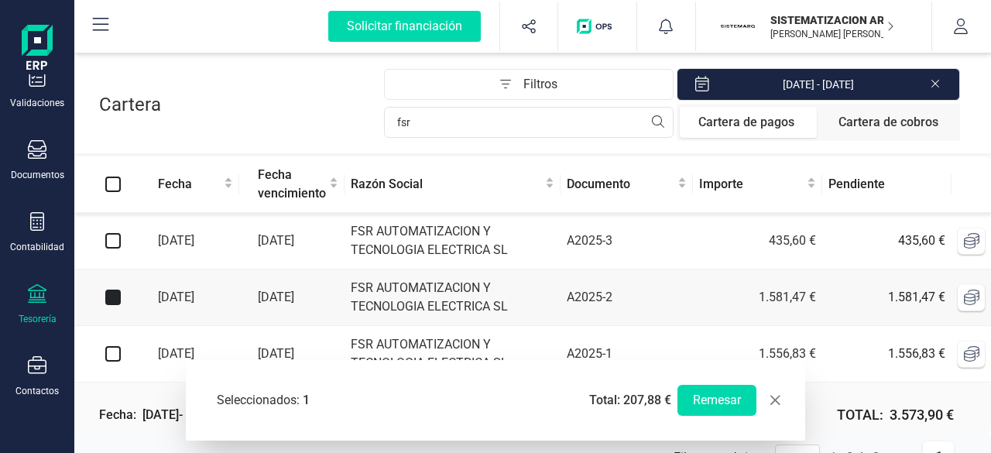
checkbox input "true"
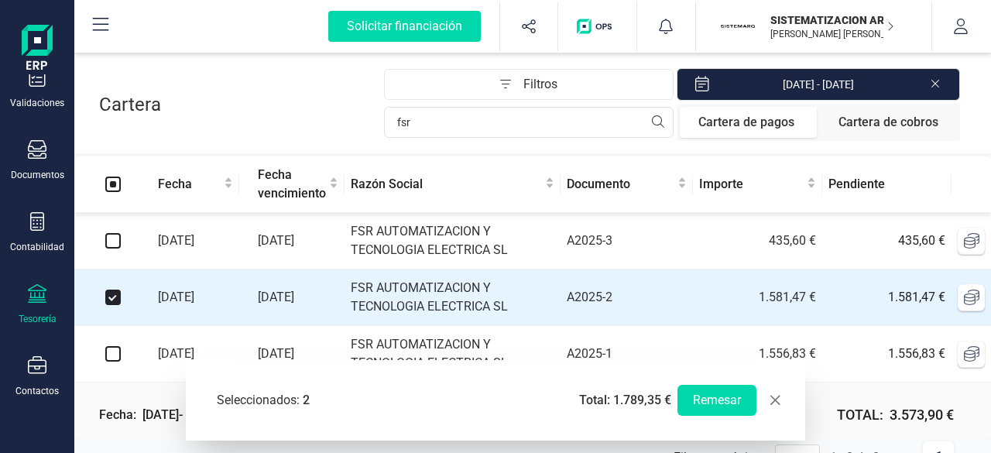
click at [109, 240] on input "checkbox" at bounding box center [112, 240] width 15 height 15
checkbox input "true"
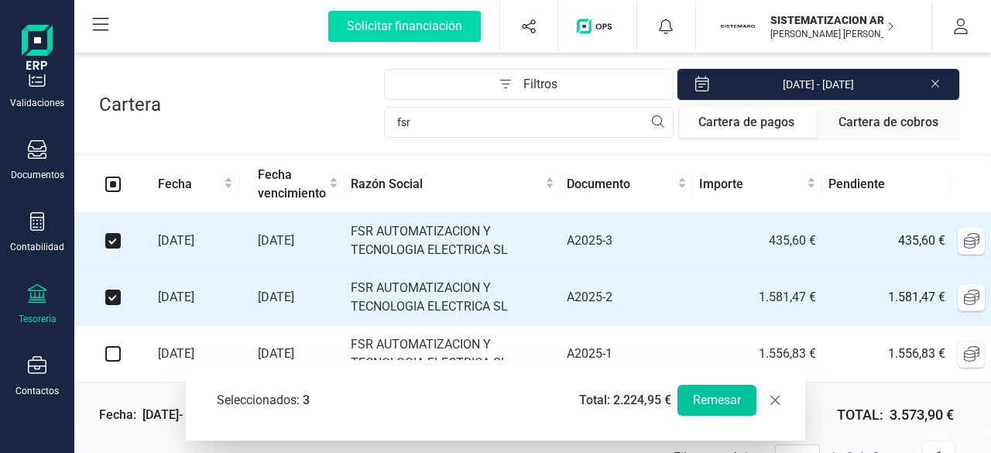
click at [717, 398] on button "Remesar" at bounding box center [717, 400] width 79 height 31
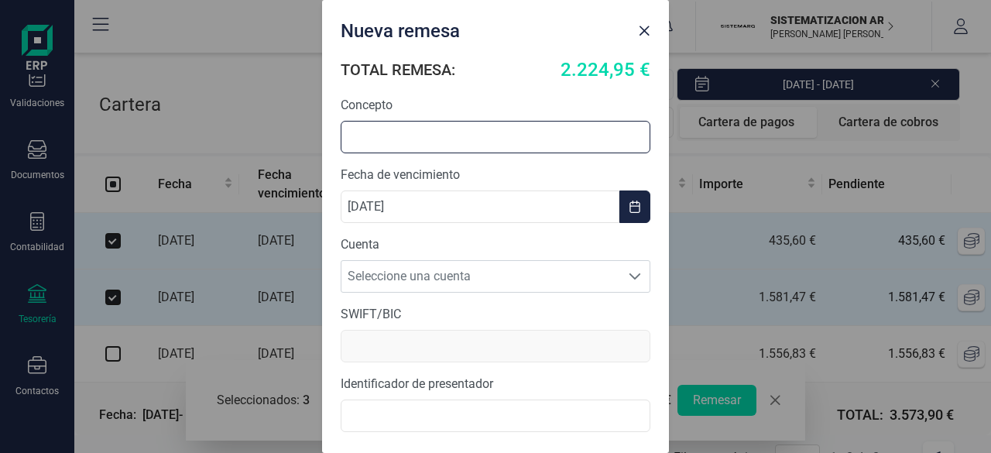
click at [454, 136] on input "text" at bounding box center [496, 137] width 310 height 33
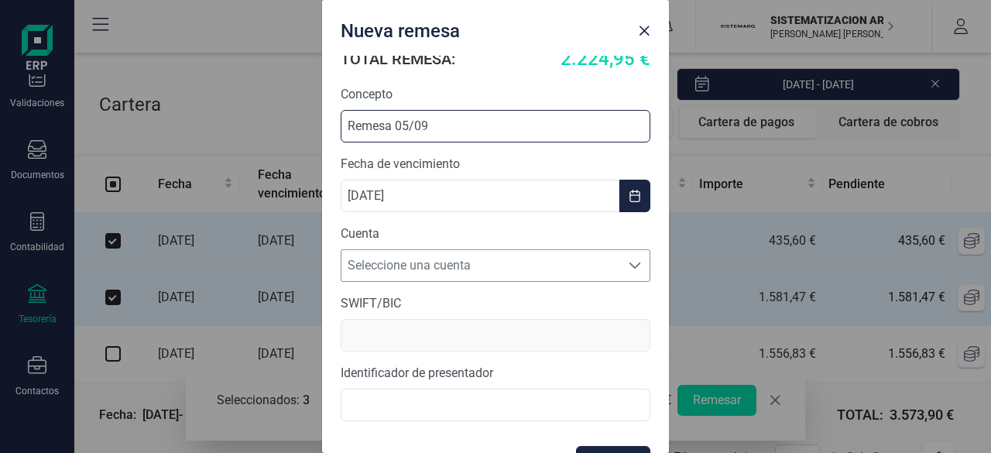
scroll to position [12, 0]
type input "Remesa 05/09"
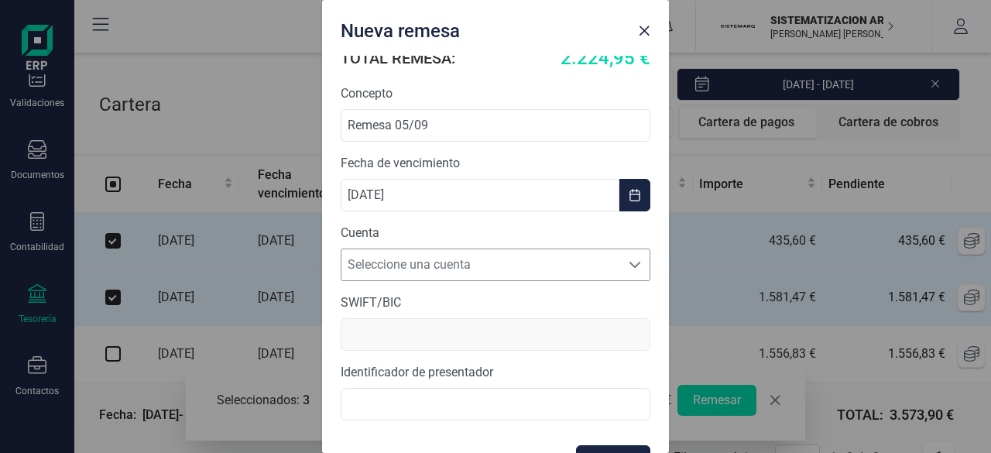
click at [424, 280] on form "TOTAL REMESA: 2.224,95 € Concepto Remesa 05/09 Fecha de vencimiento [DATE] Cuen…" at bounding box center [496, 261] width 310 height 434
click at [440, 258] on span "Seleccione una cuenta" at bounding box center [481, 264] width 279 height 31
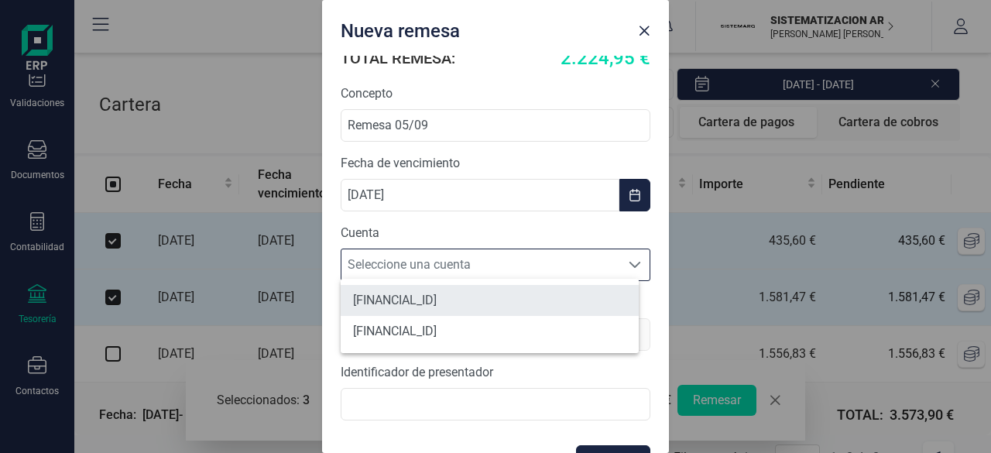
click at [493, 307] on li "[FINANCIAL_ID]" at bounding box center [490, 300] width 298 height 31
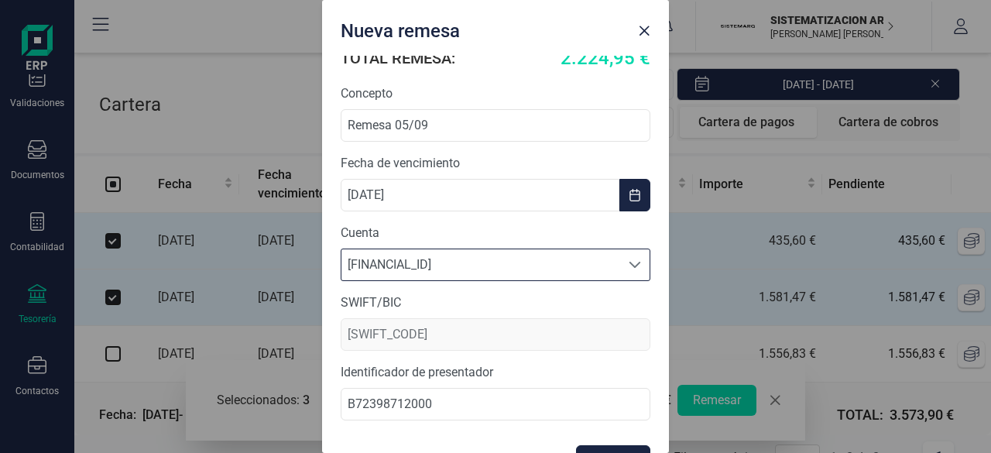
type input "[SWIFT_CODE]"
type input "B72398712000"
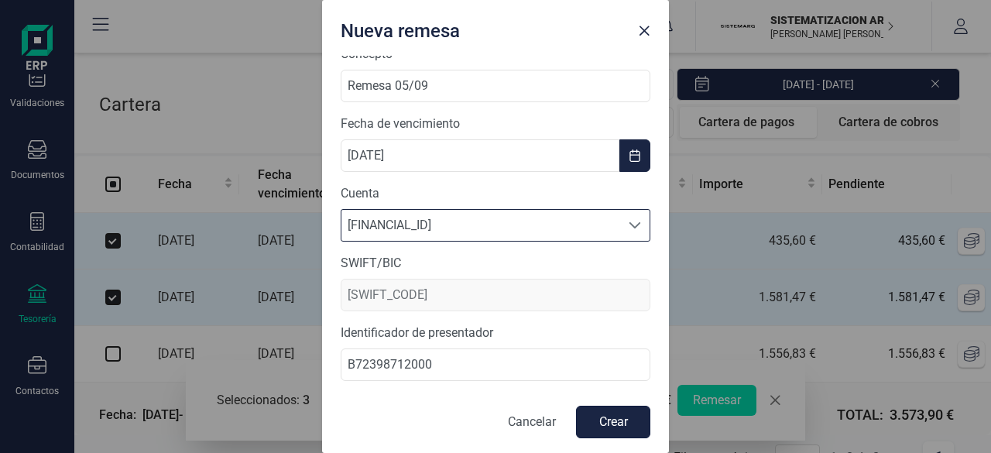
click at [604, 421] on button "Crear" at bounding box center [613, 422] width 74 height 33
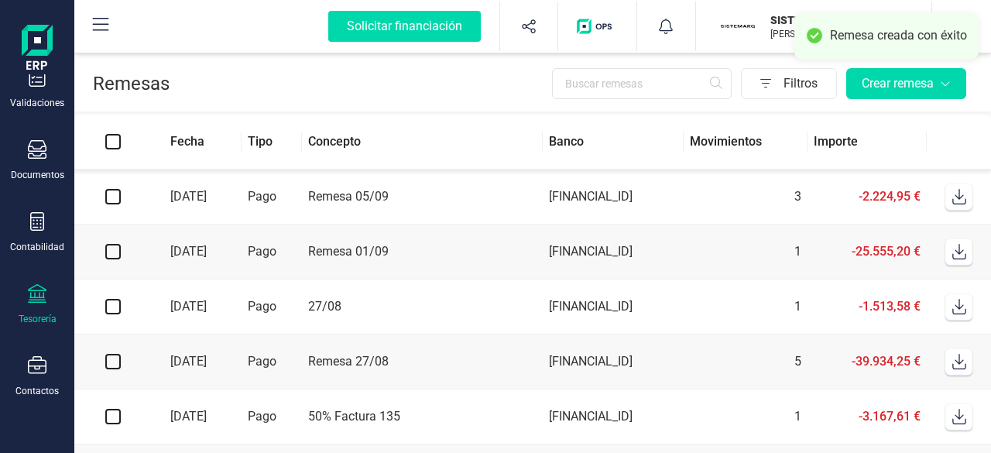
click at [952, 197] on icon at bounding box center [959, 196] width 15 height 15
click at [966, 197] on icon at bounding box center [959, 196] width 15 height 15
